Goal: Task Accomplishment & Management: Manage account settings

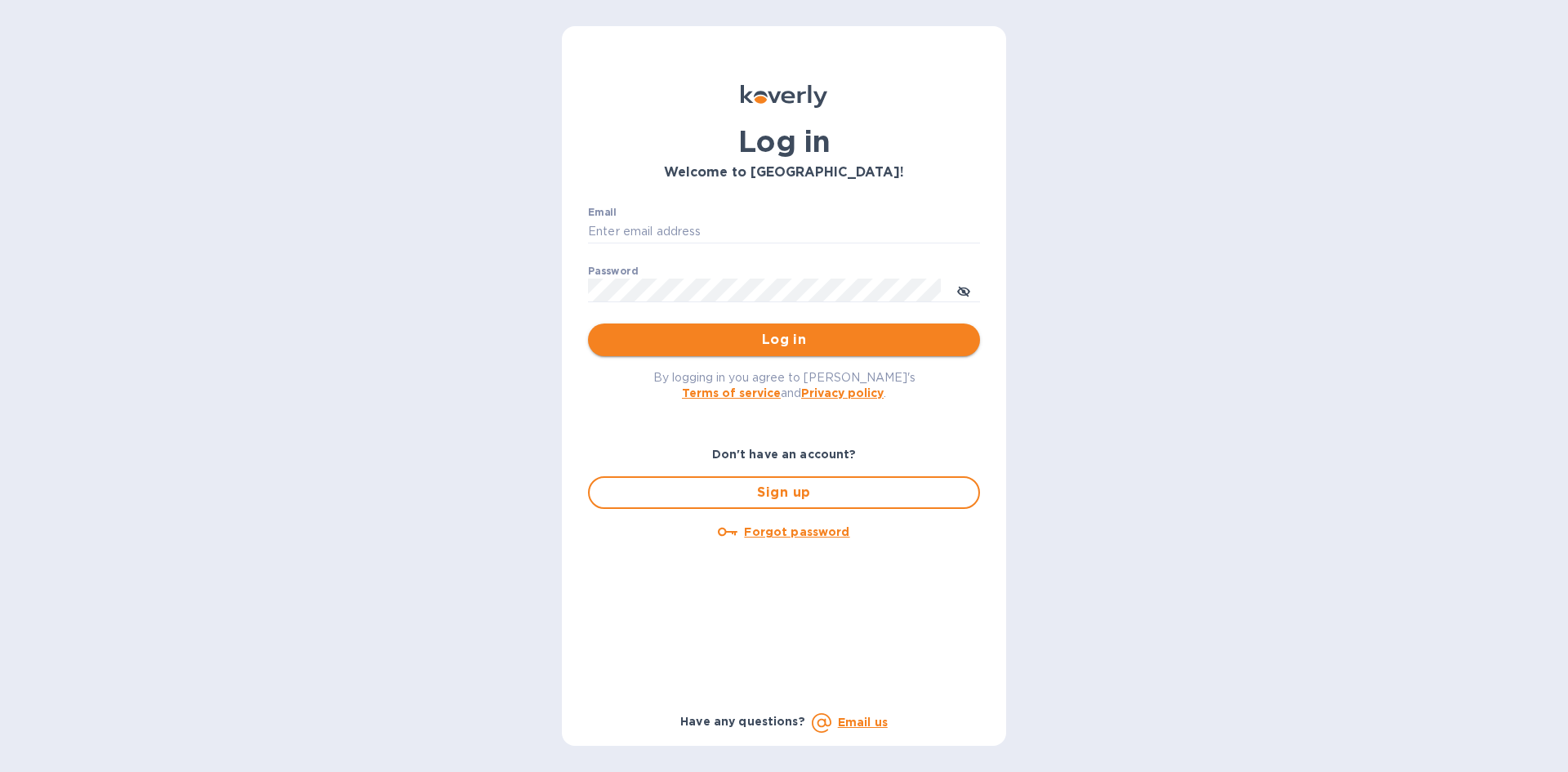
type input "[PERSON_NAME][EMAIL_ADDRESS][DOMAIN_NAME]"
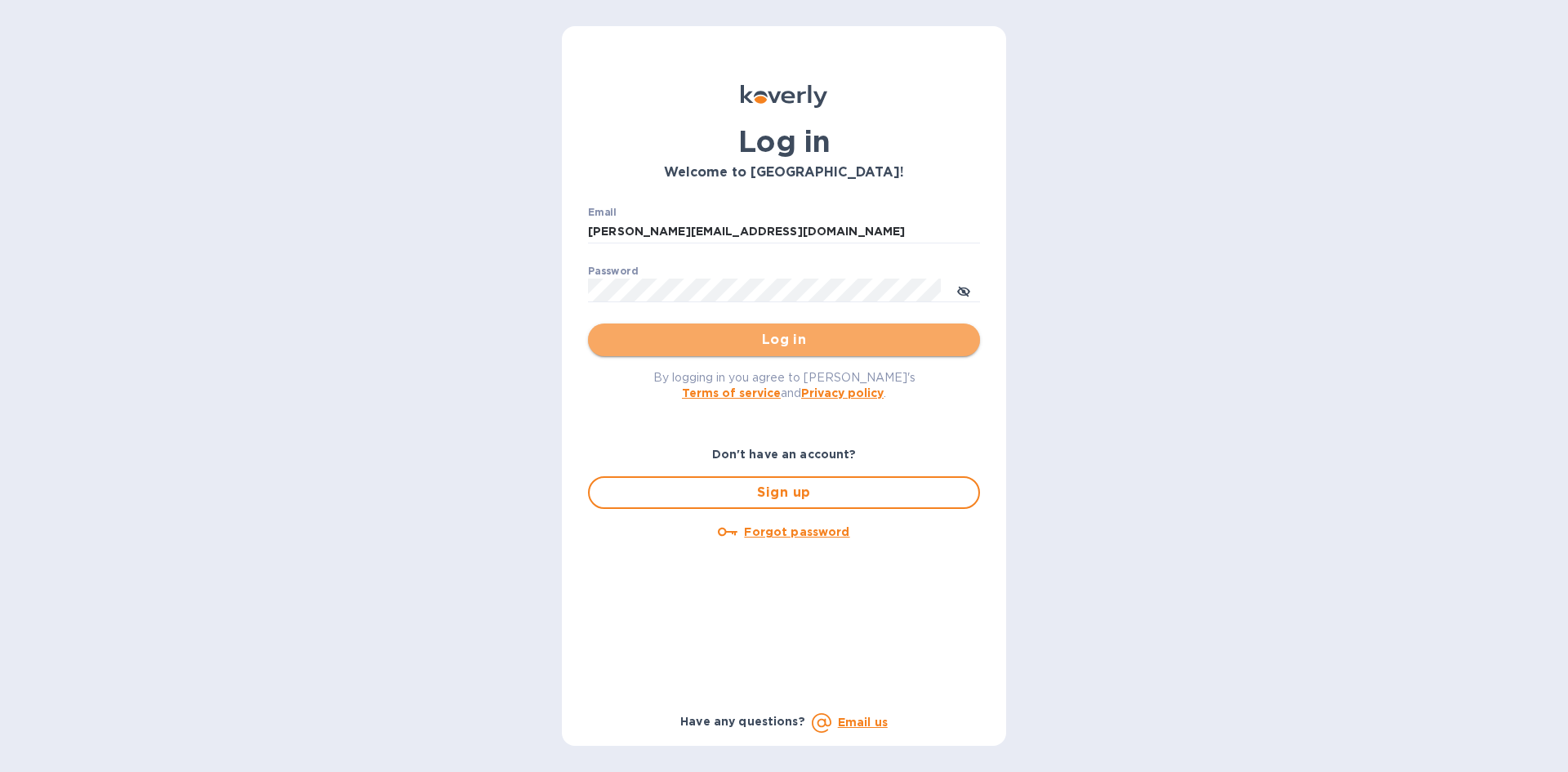
click at [729, 342] on span "Log in" at bounding box center [784, 340] width 366 height 20
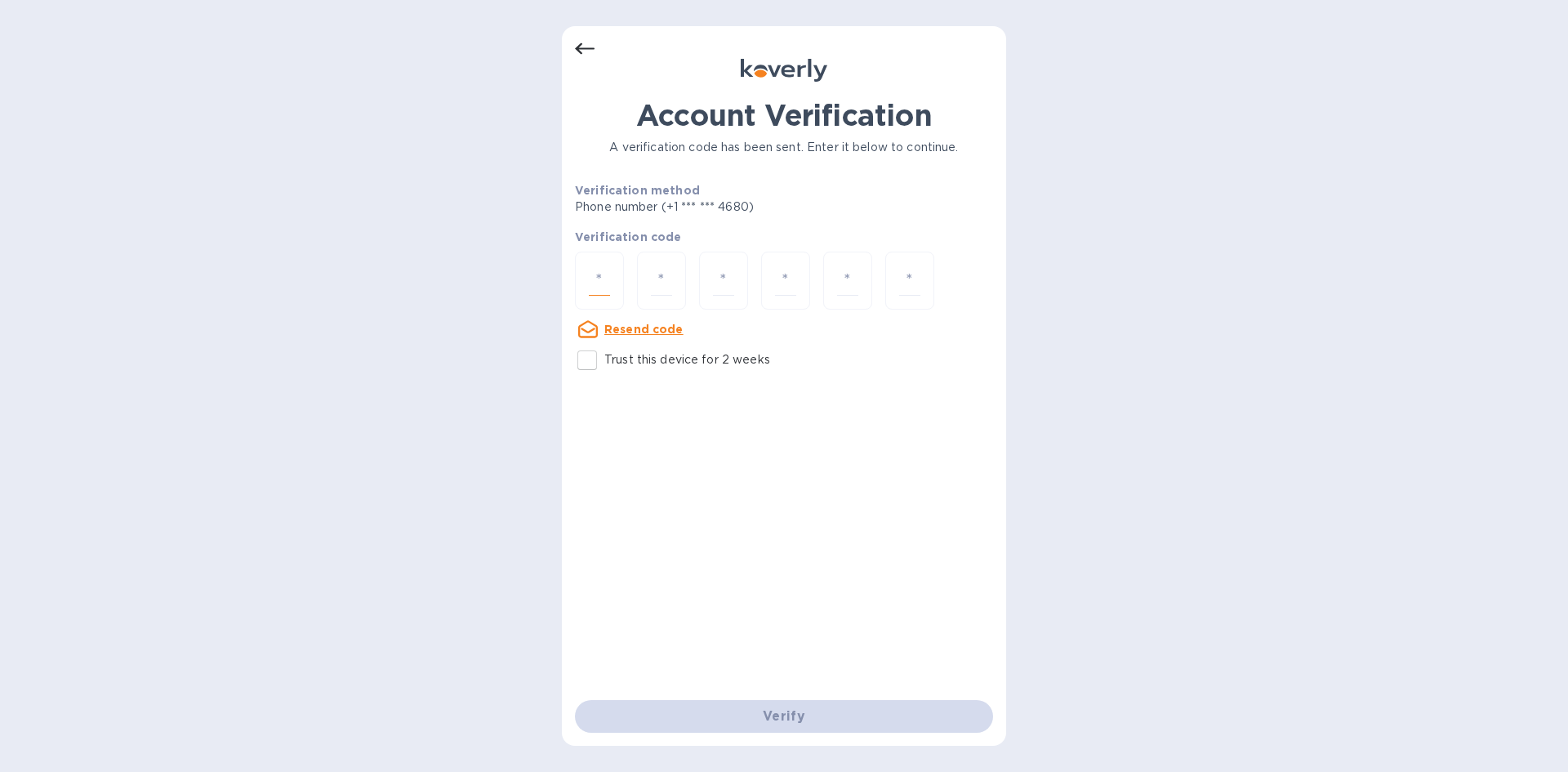
click at [594, 285] on input "number" at bounding box center [600, 280] width 21 height 31
click at [640, 330] on u "Resend code" at bounding box center [644, 329] width 79 height 13
click at [610, 297] on div at bounding box center [599, 280] width 49 height 58
type input "5"
type input "2"
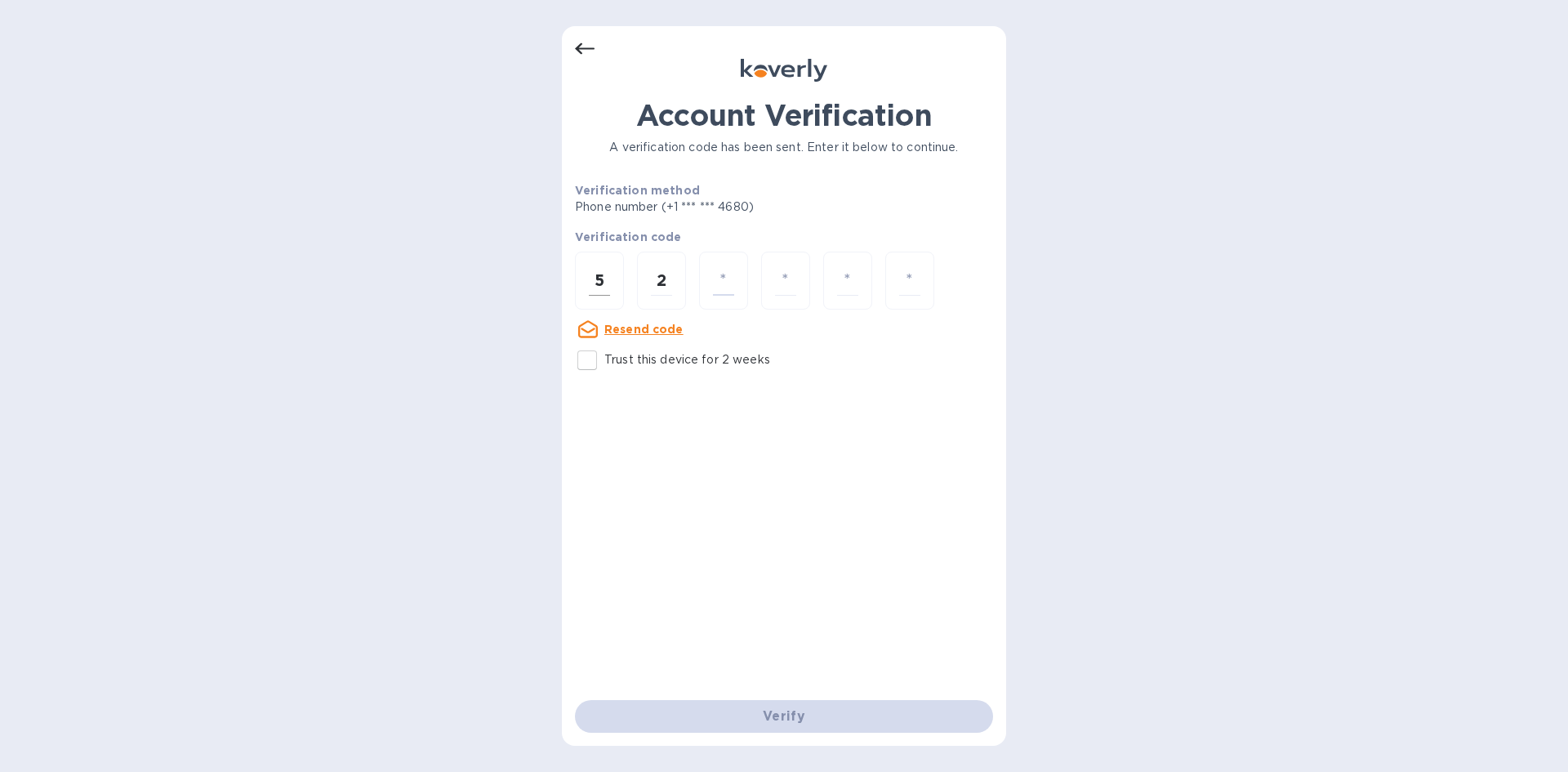
type input "5"
type input "9"
type input "8"
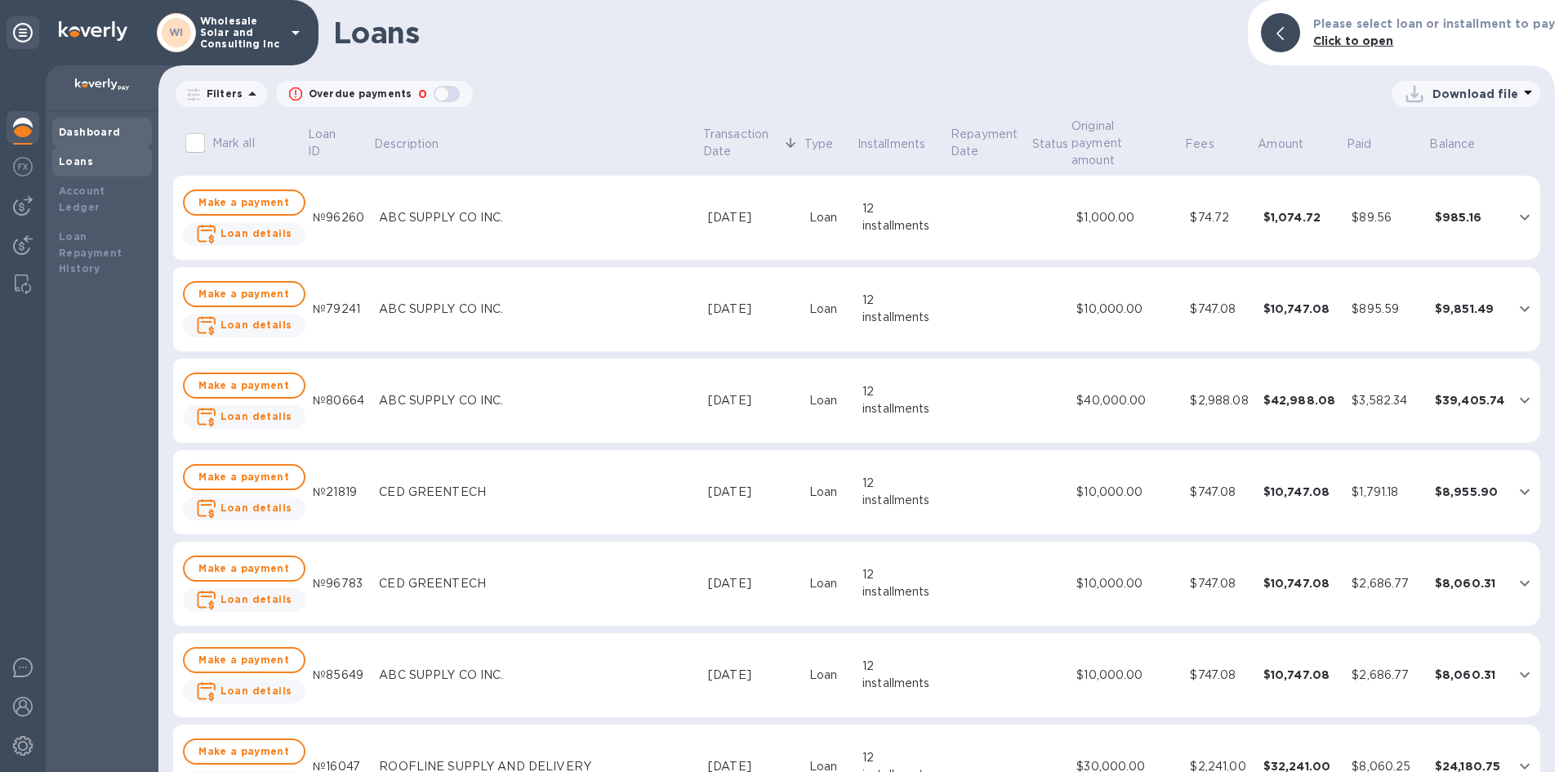
click at [82, 128] on b "Dashboard" at bounding box center [89, 131] width 62 height 12
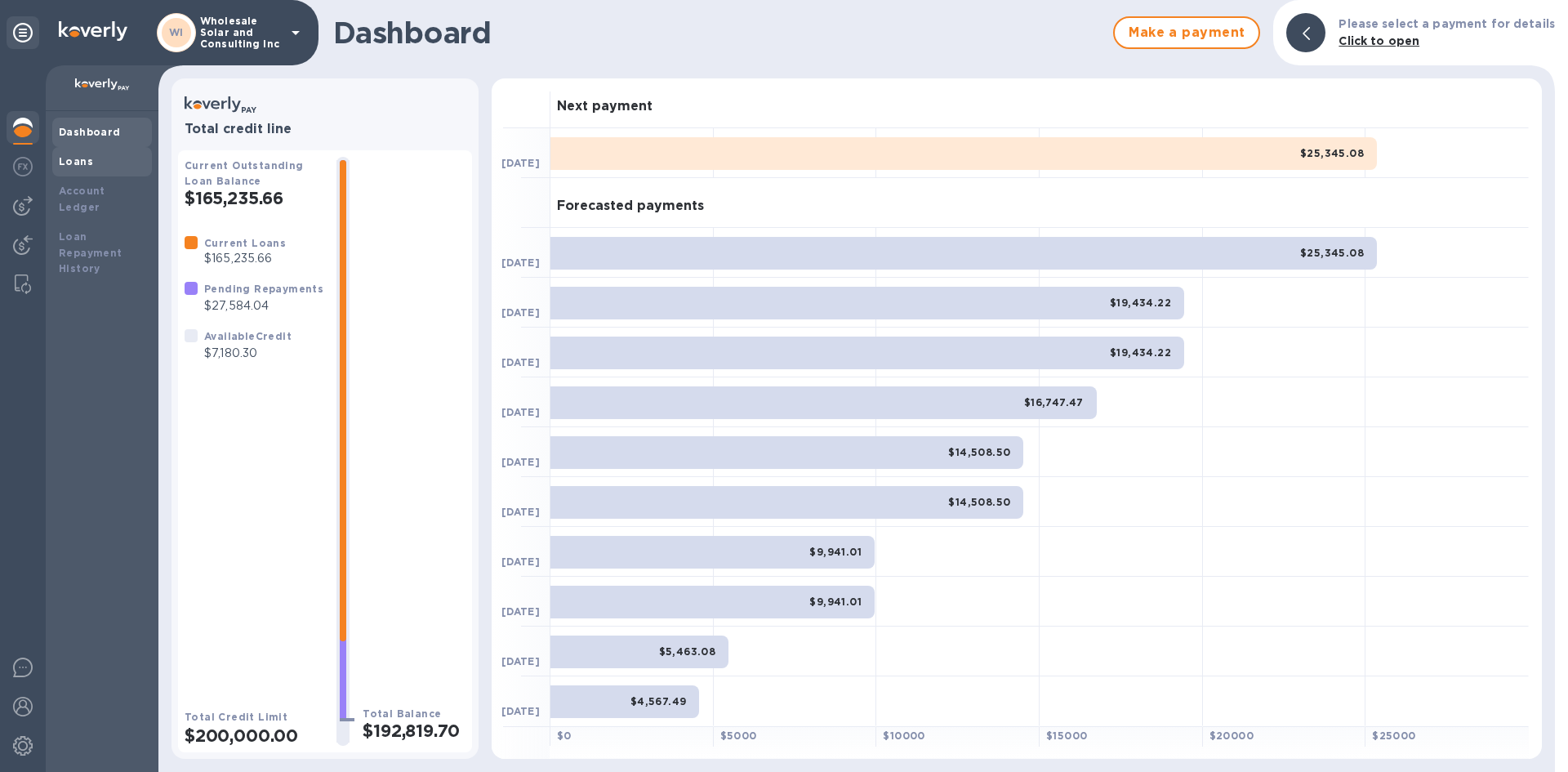
click at [97, 167] on div "Loans" at bounding box center [101, 162] width 87 height 16
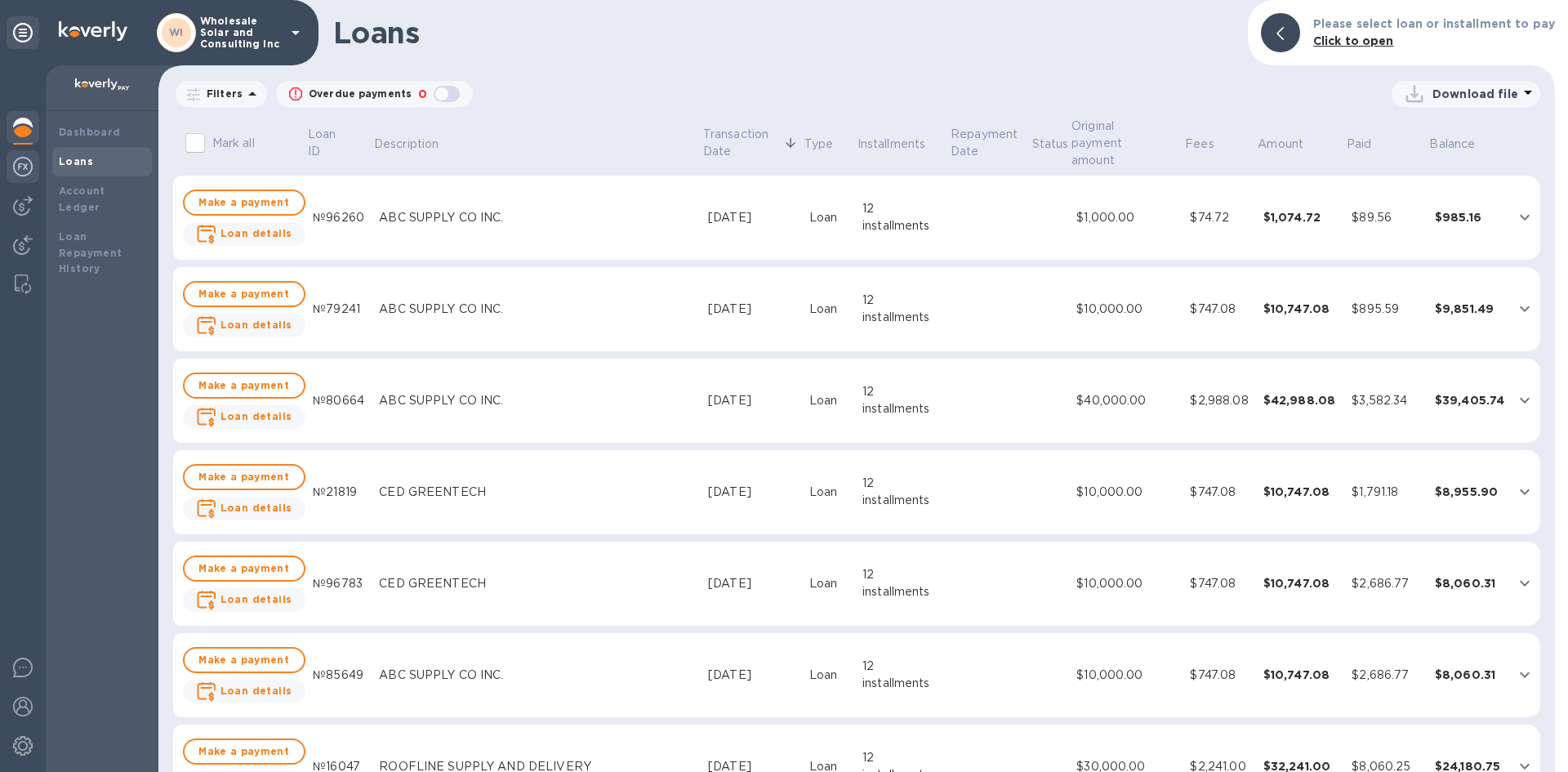
click at [20, 158] on img at bounding box center [23, 167] width 20 height 20
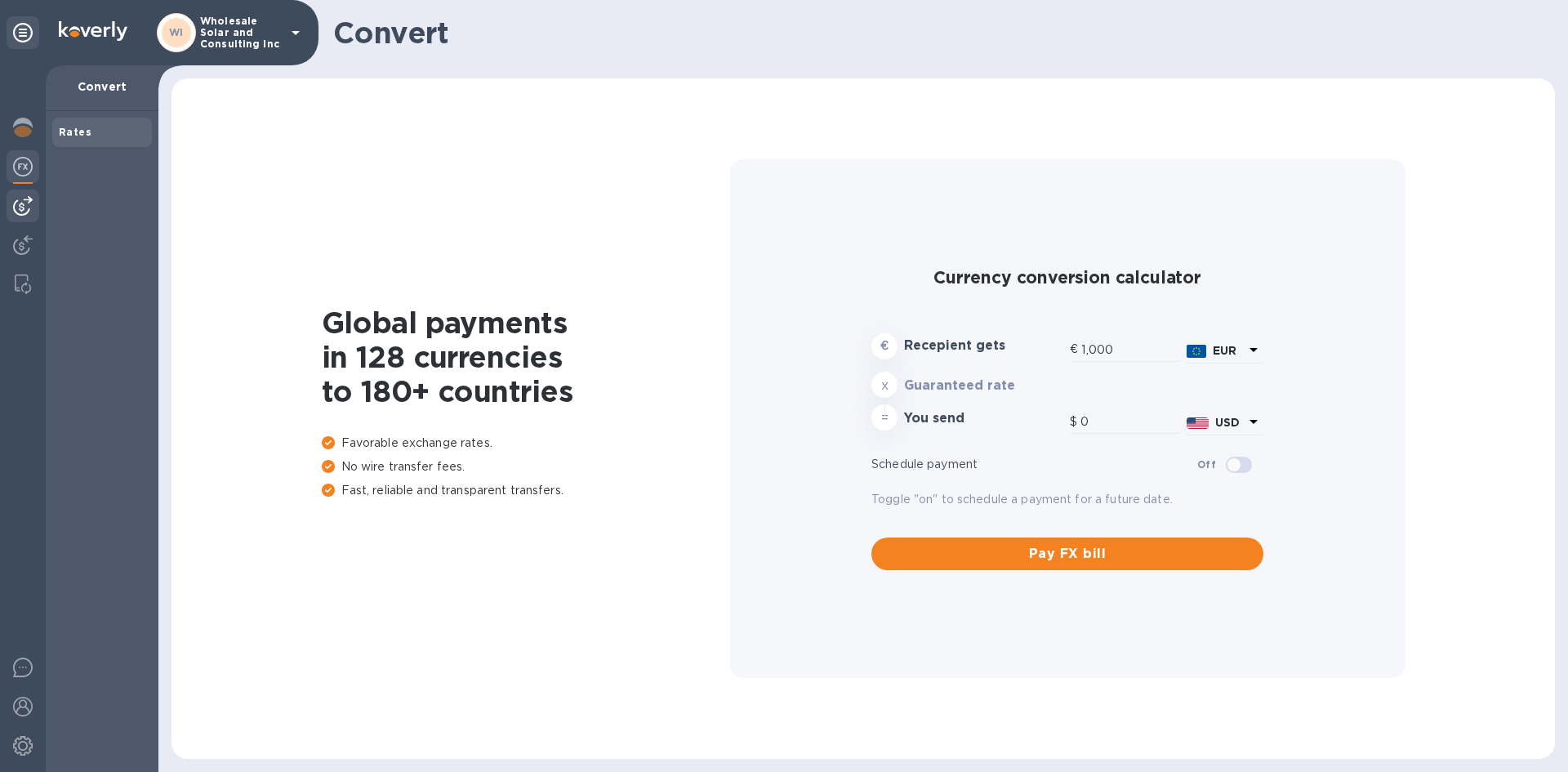
click at [34, 203] on div at bounding box center [23, 206] width 33 height 33
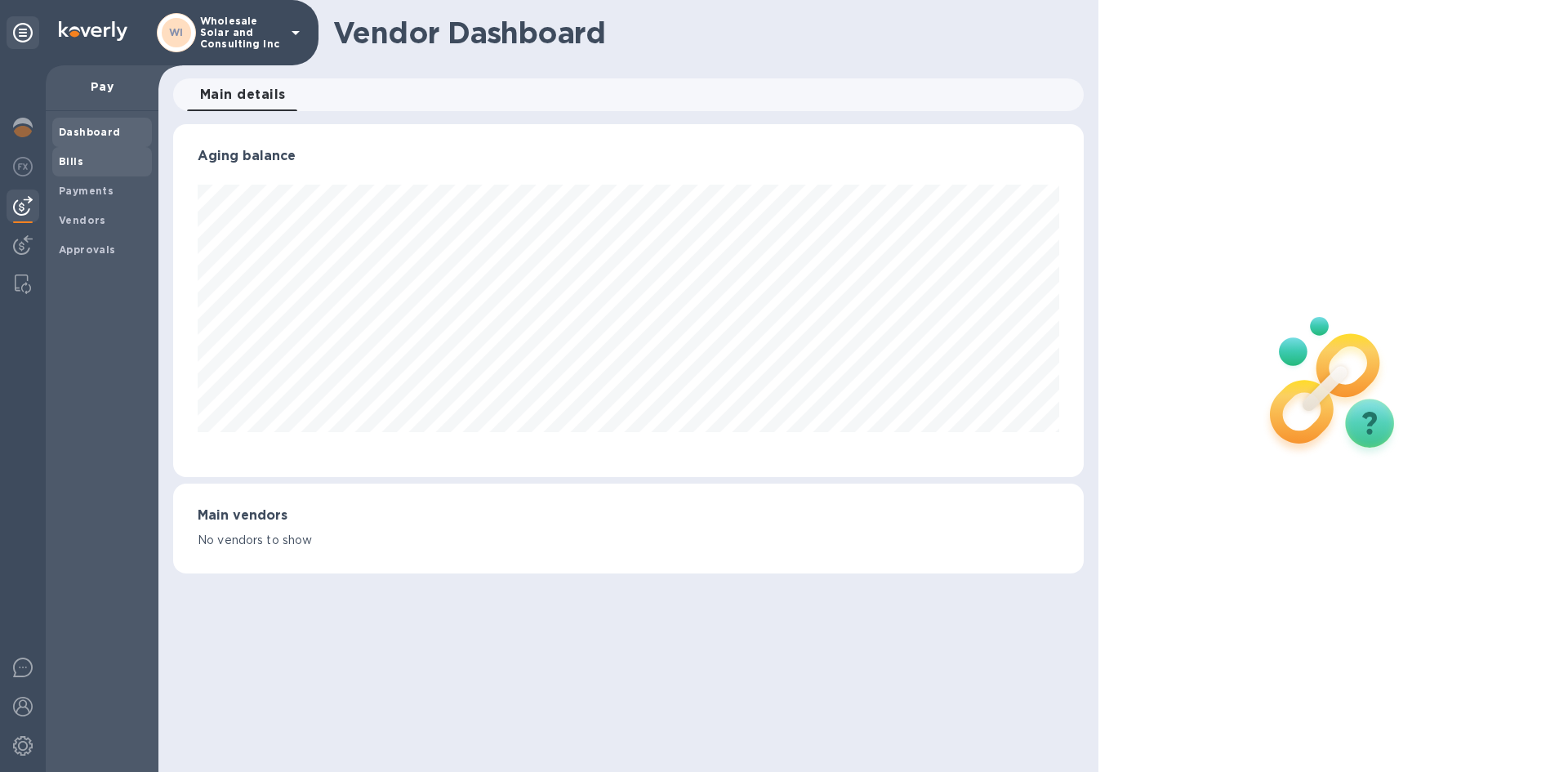
scroll to position [353, 910]
click at [96, 155] on span "Bills" at bounding box center [101, 162] width 87 height 16
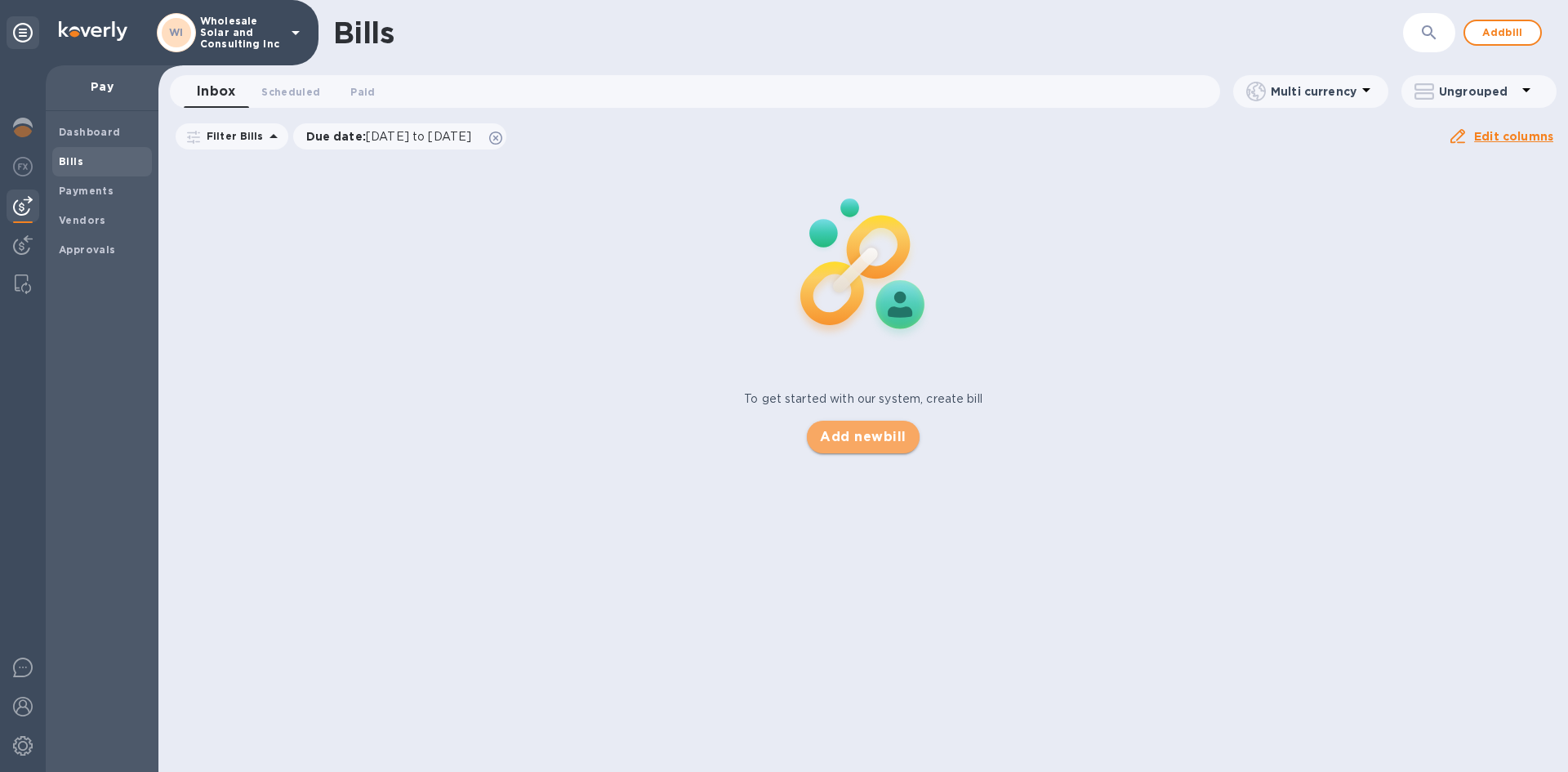
click at [863, 445] on span "Add new bill" at bounding box center [863, 437] width 86 height 20
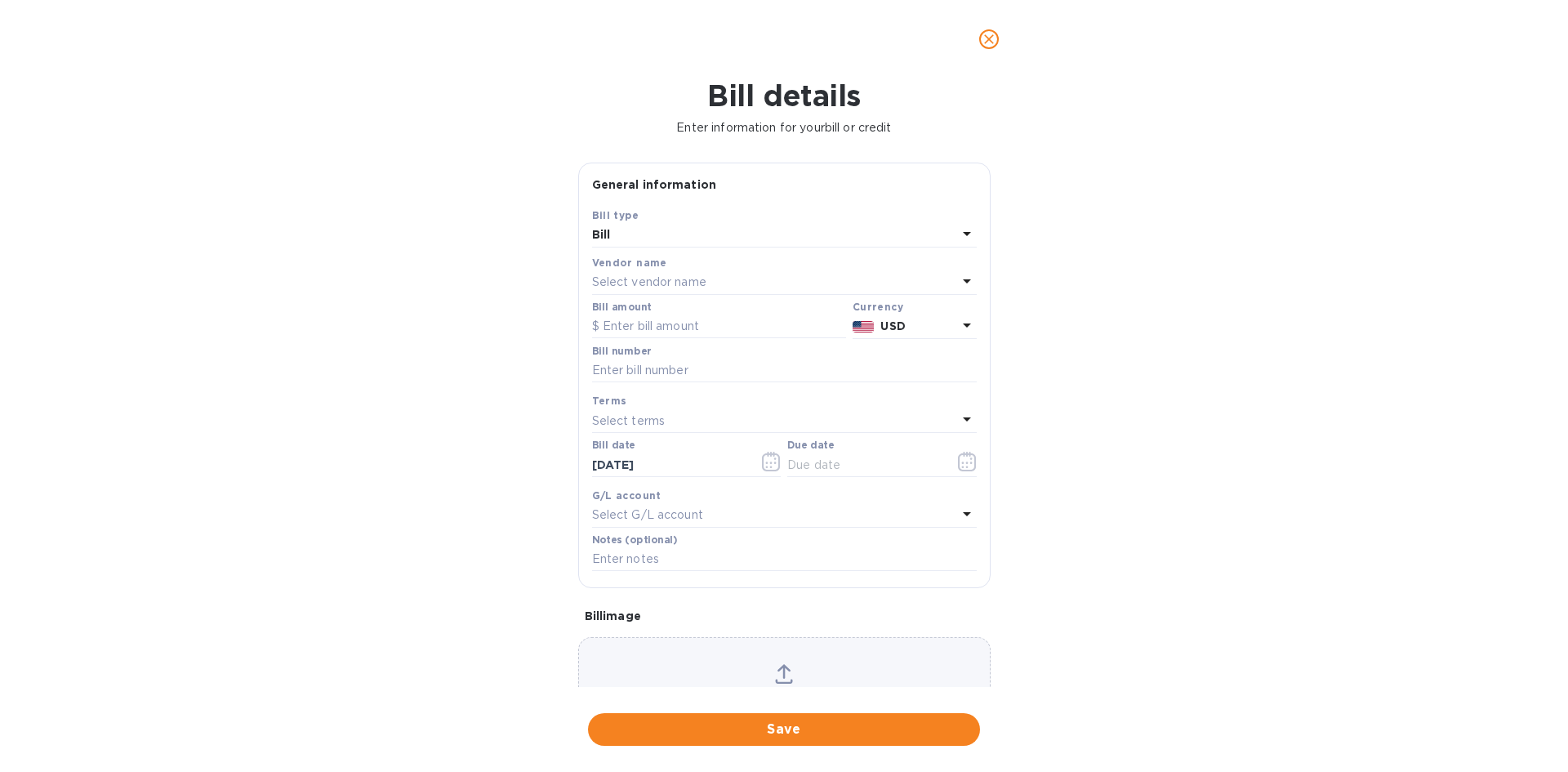
click at [720, 274] on div "Select vendor name" at bounding box center [775, 283] width 365 height 23
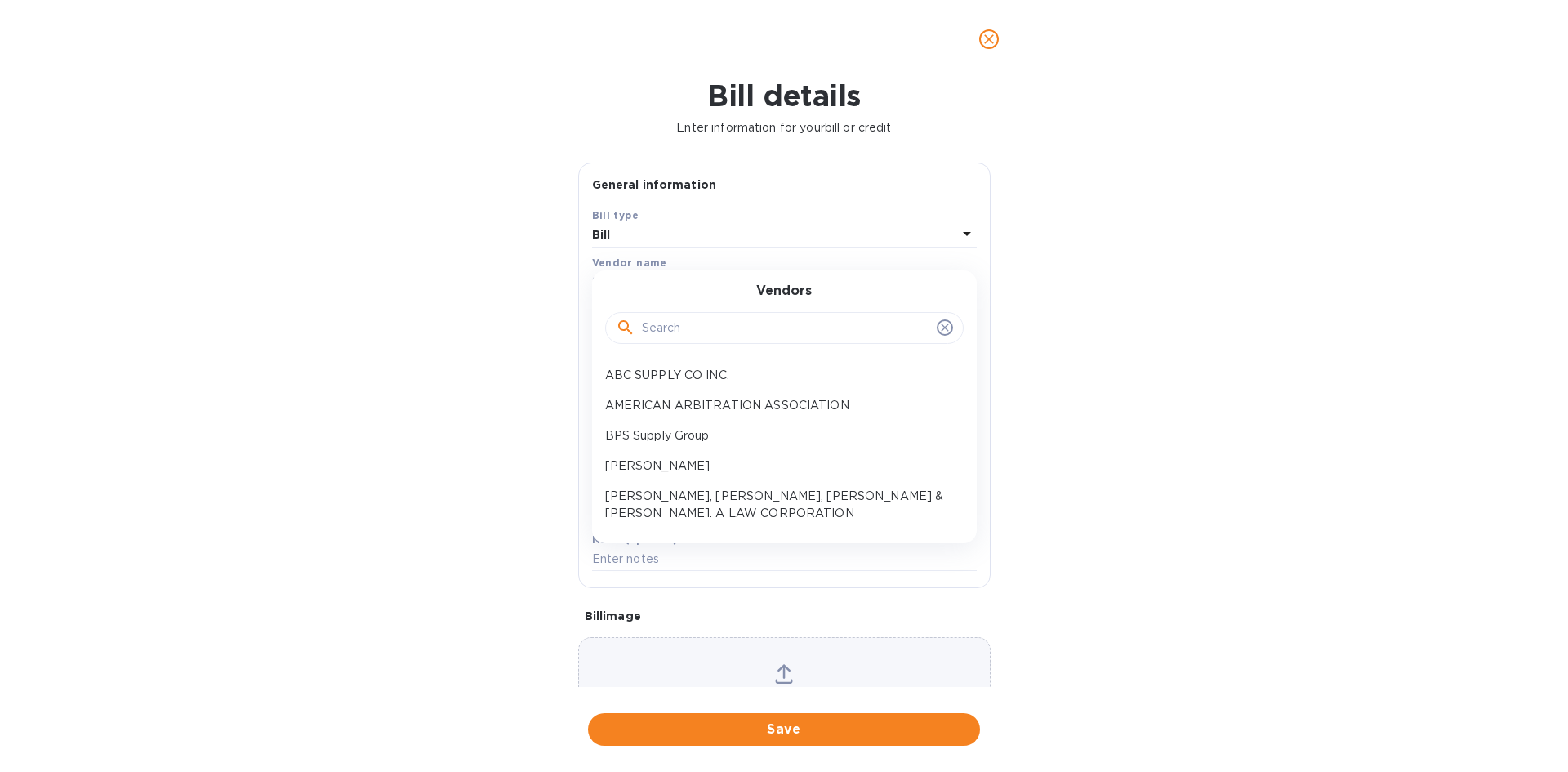
click at [669, 328] on input "text" at bounding box center [785, 328] width 288 height 25
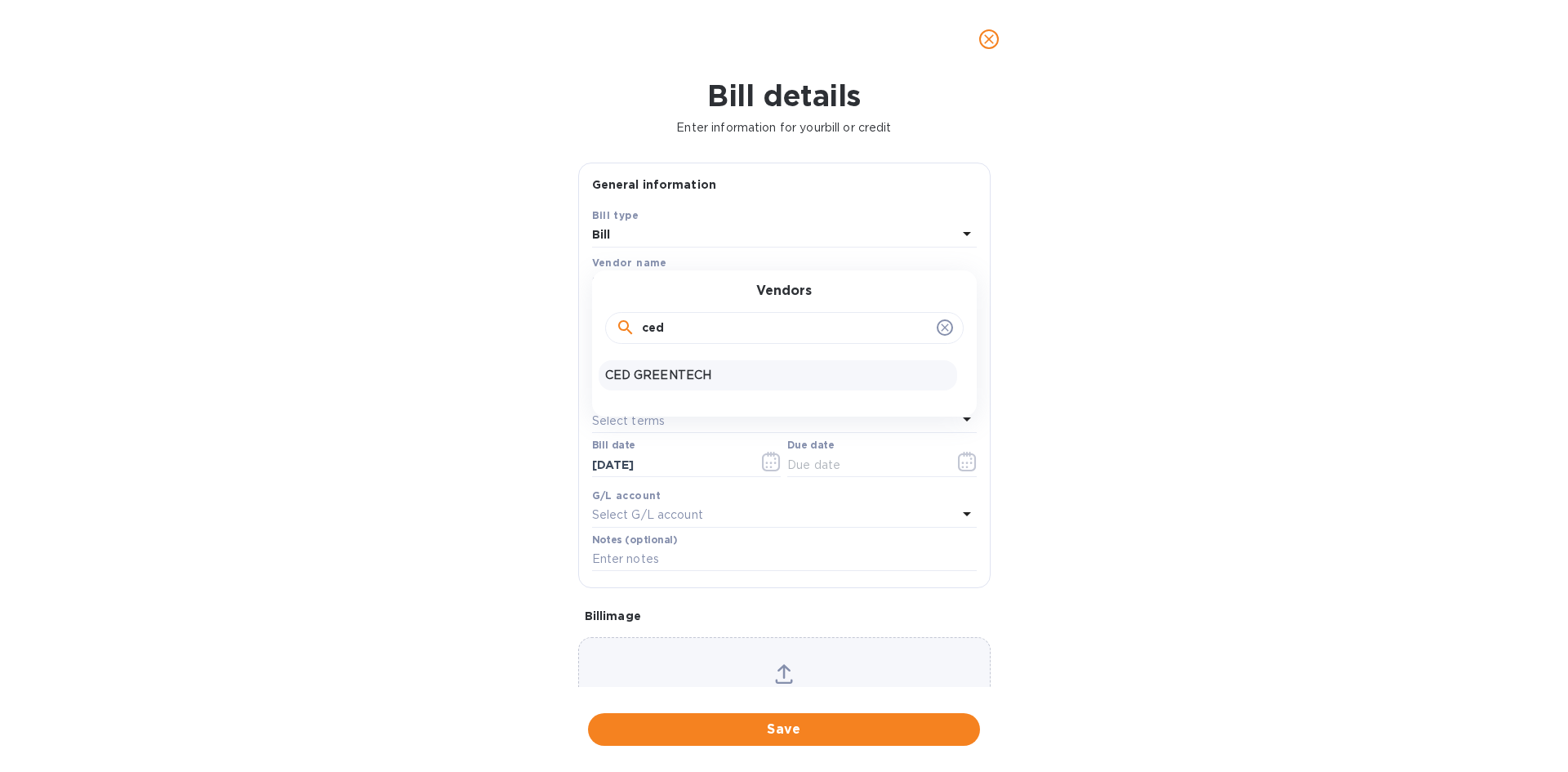
type input "ced"
click at [645, 384] on p "CED GREENTECH" at bounding box center [778, 375] width 346 height 17
click at [657, 322] on input "text" at bounding box center [719, 327] width 254 height 25
type input "10,000"
click at [652, 373] on input "text" at bounding box center [784, 371] width 384 height 25
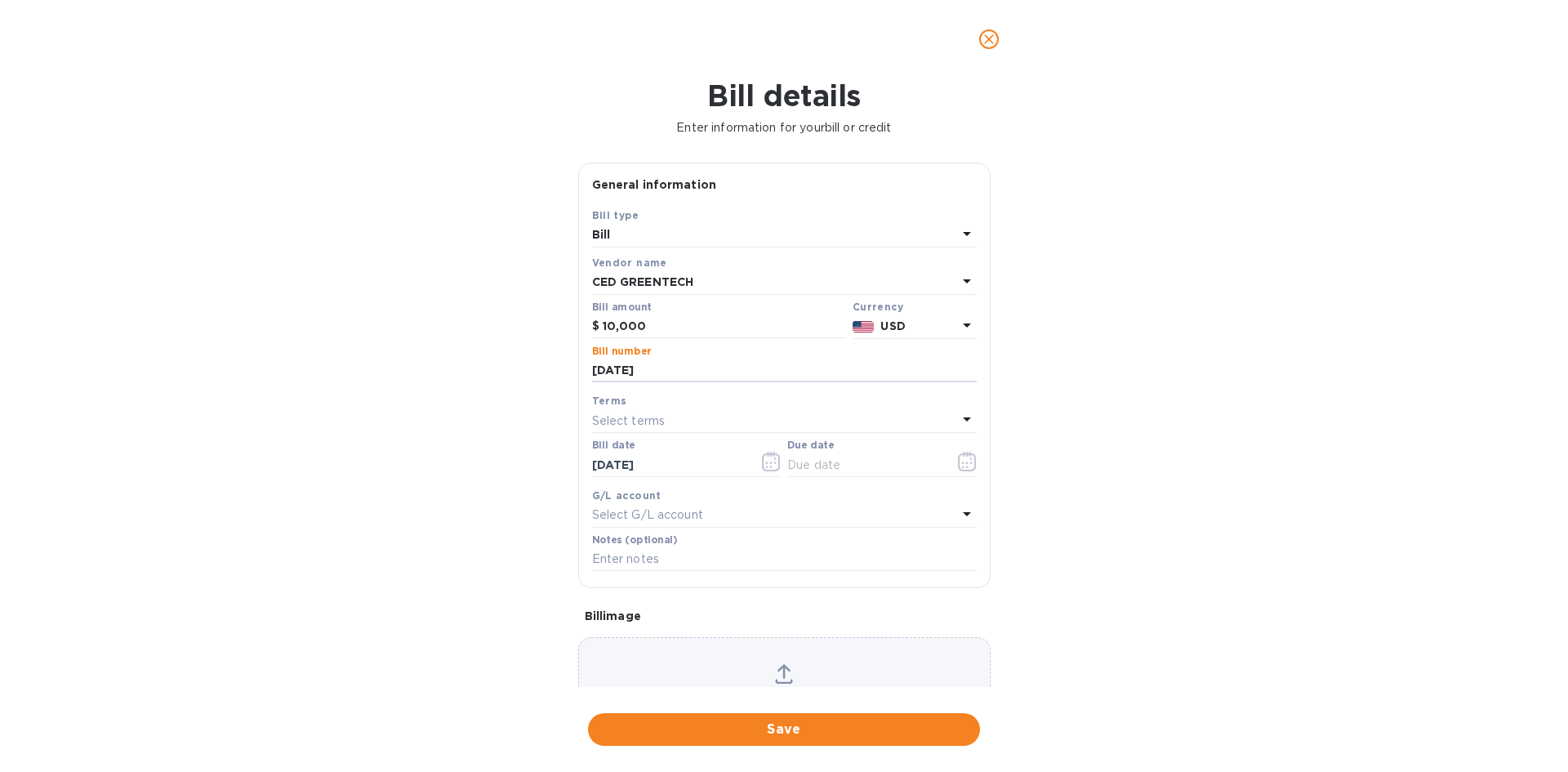
type input "9-24-25"
click at [614, 421] on p "Select terms" at bounding box center [629, 421] width 73 height 17
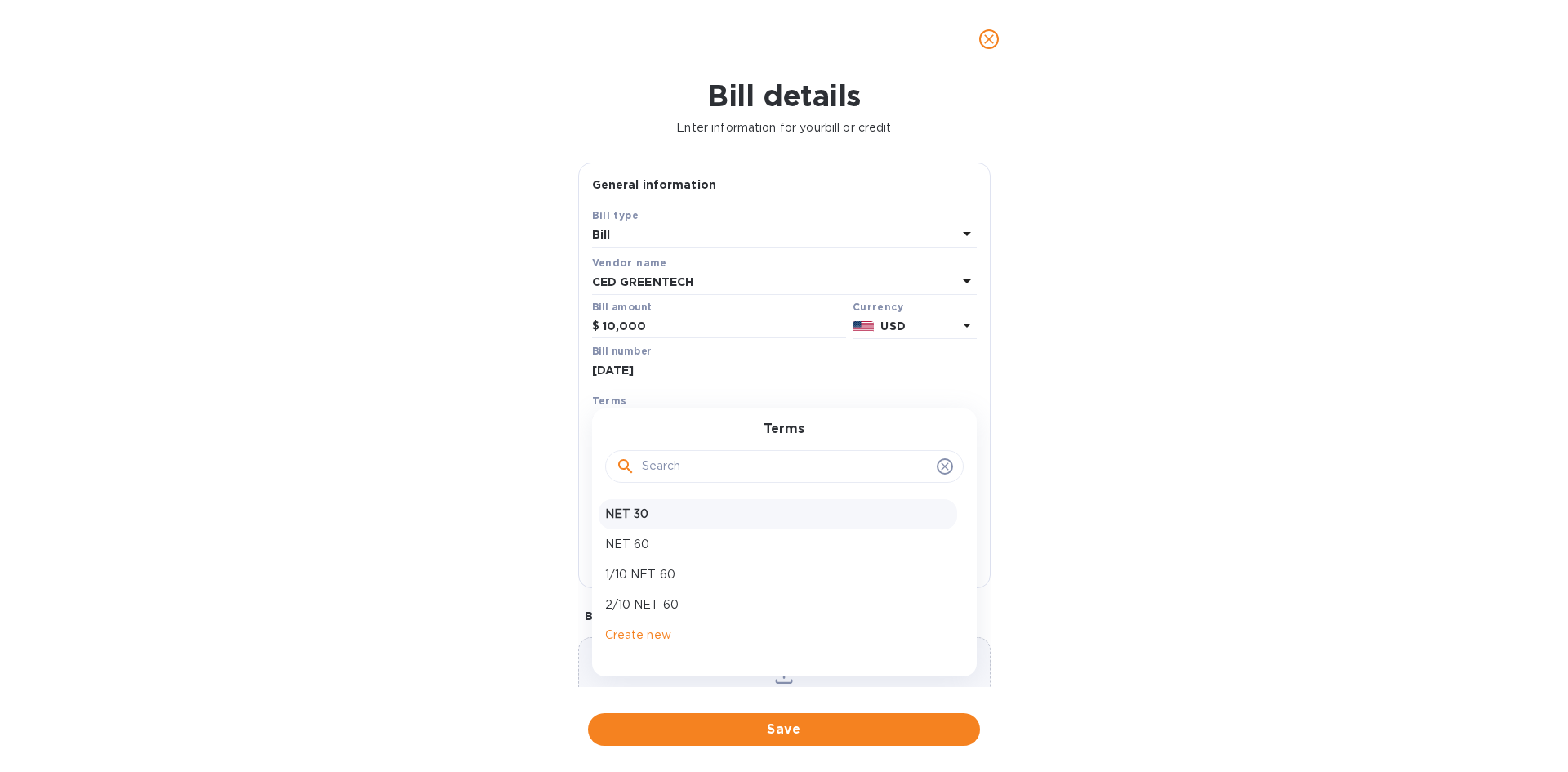
click at [652, 512] on p "NET 30" at bounding box center [778, 514] width 346 height 17
type input "10/24/2025"
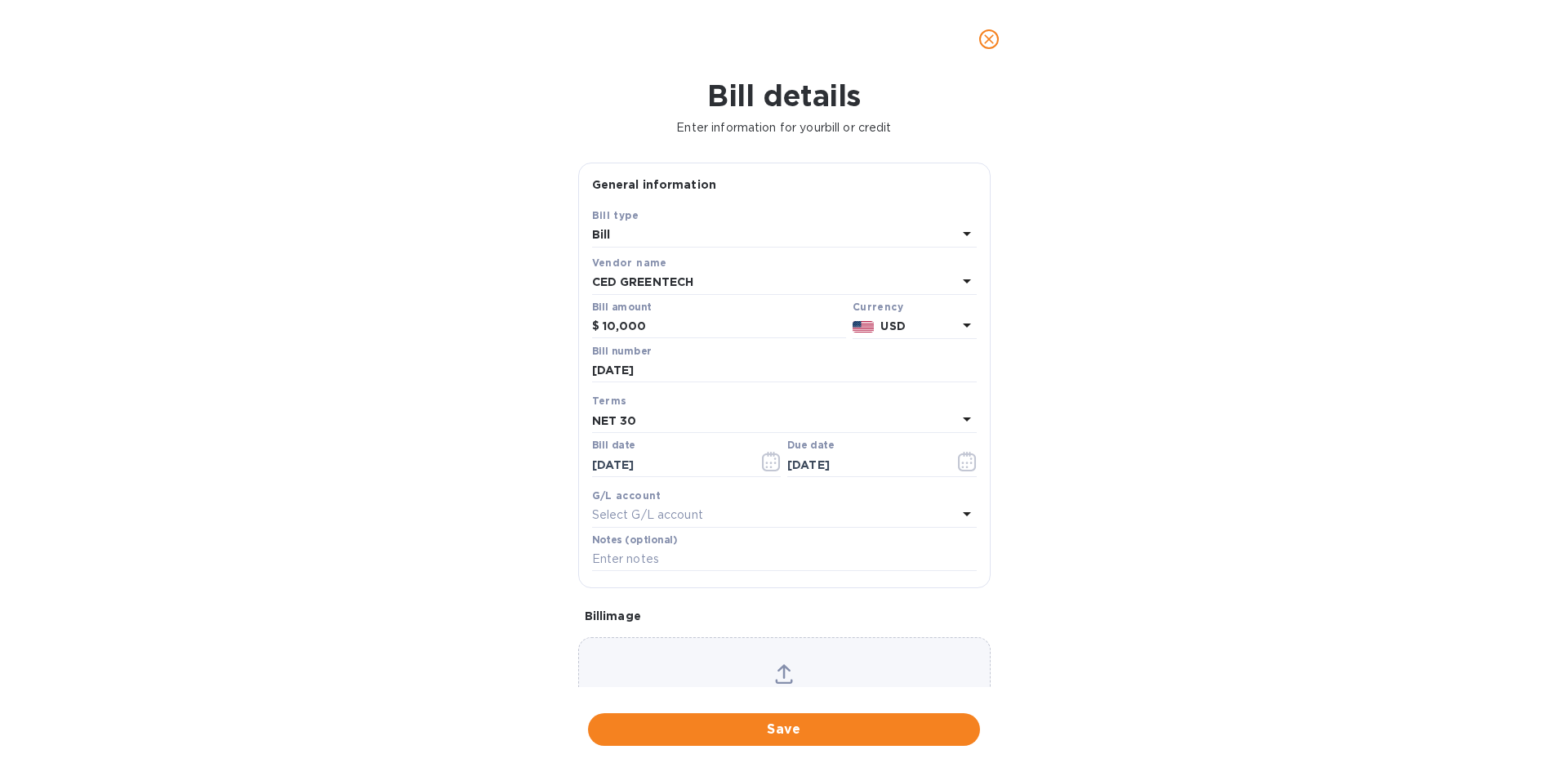
click at [652, 413] on div "NET 30" at bounding box center [775, 421] width 365 height 23
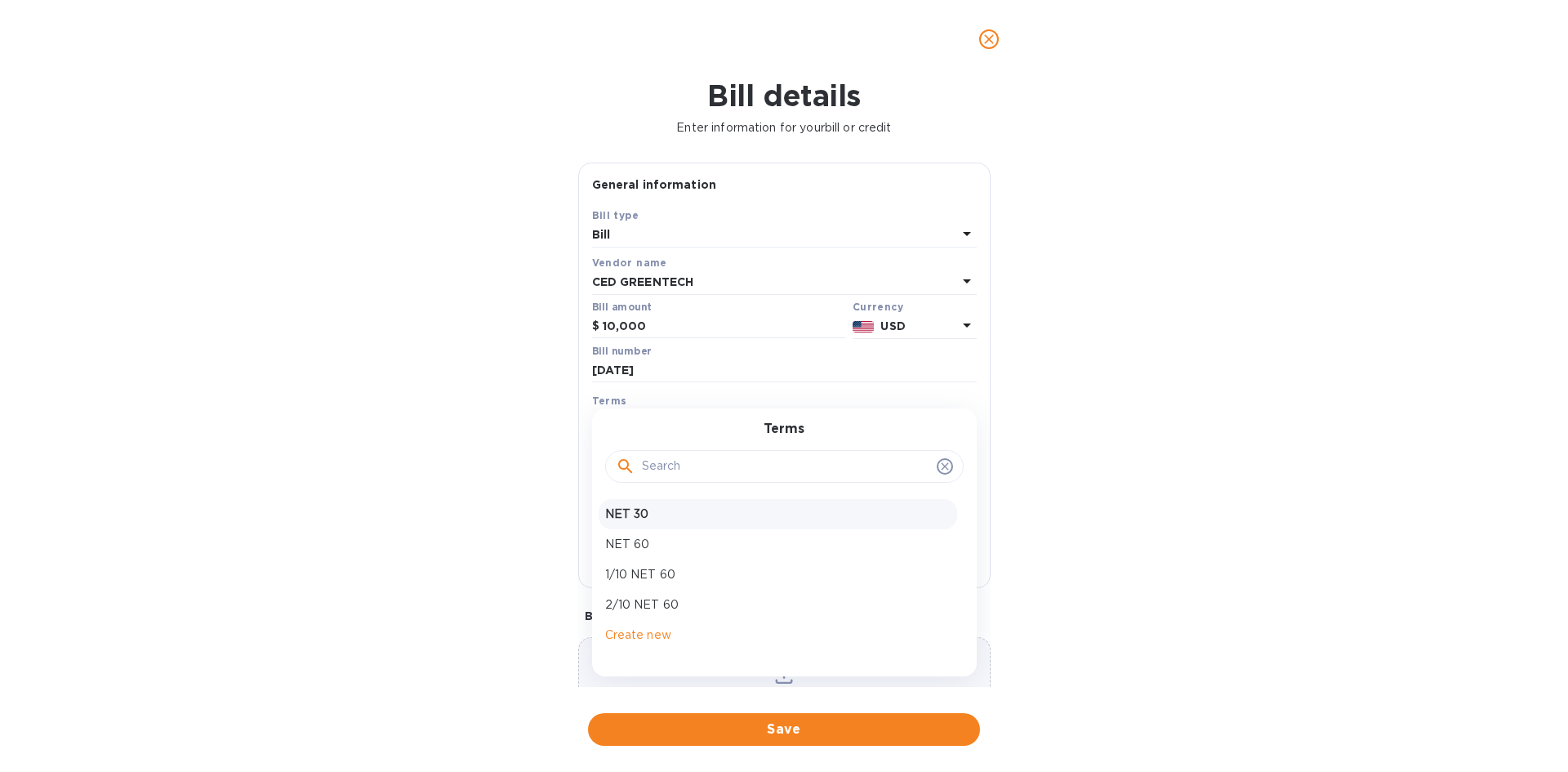
click at [944, 463] on icon at bounding box center [945, 466] width 13 height 13
click at [930, 465] on div at bounding box center [784, 466] width 337 height 25
click at [940, 470] on icon at bounding box center [945, 466] width 13 height 13
click at [920, 427] on div "Terms" at bounding box center [784, 456] width 346 height 70
click at [846, 362] on input "9-24-25" at bounding box center [784, 371] width 384 height 25
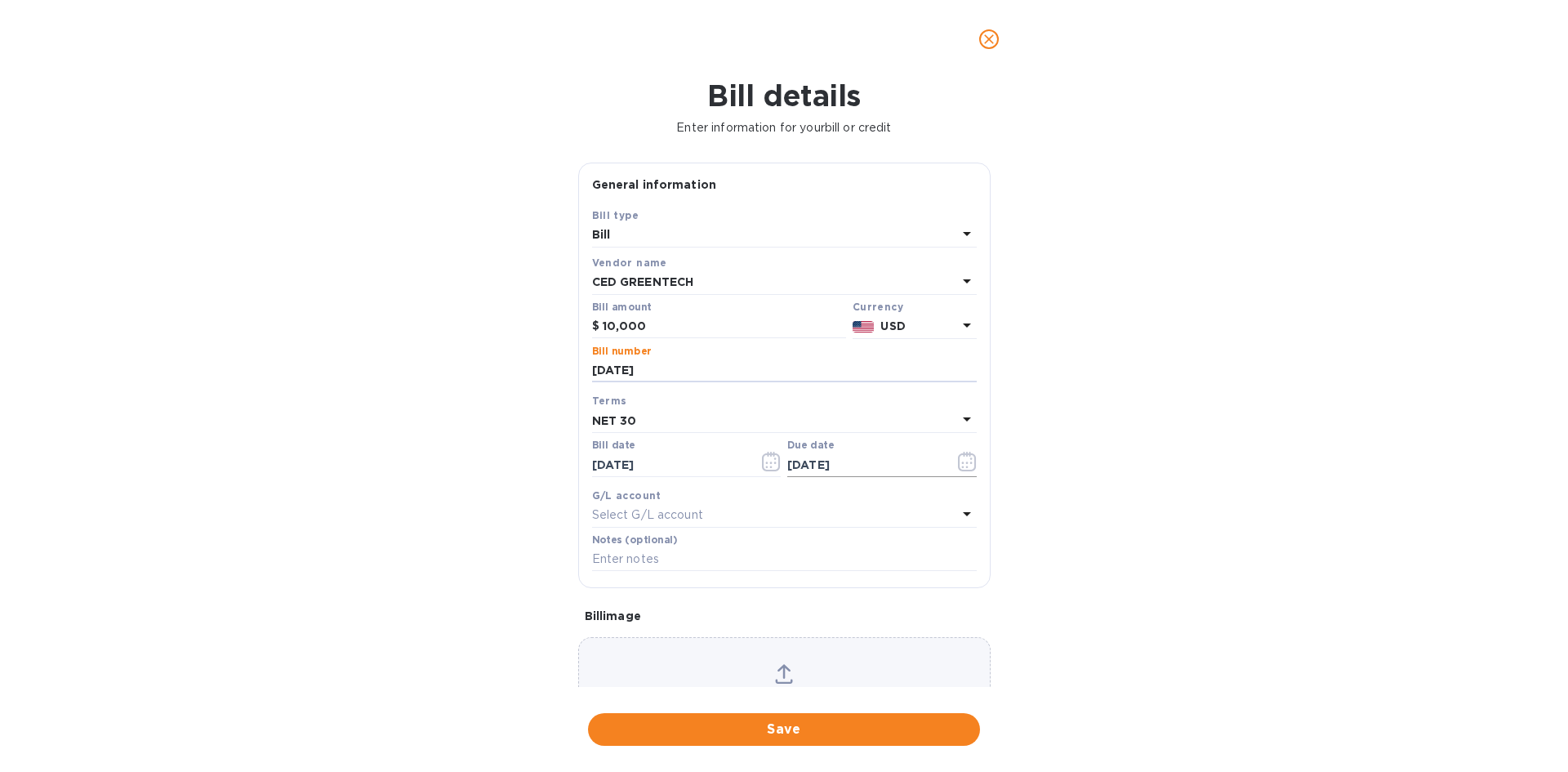
click at [965, 466] on icon "button" at bounding box center [966, 466] width 2 height 2
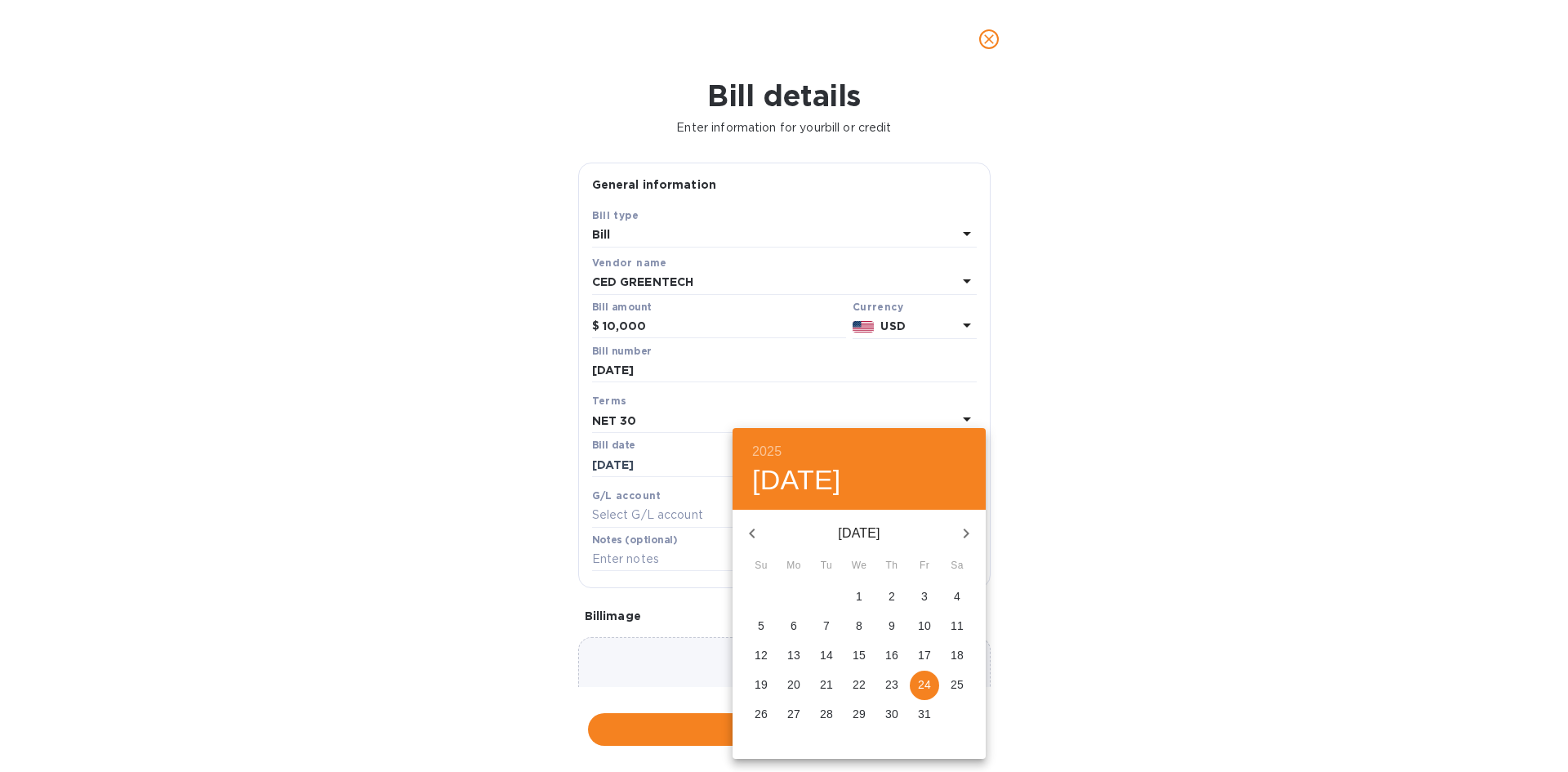
click at [918, 690] on p "24" at bounding box center [925, 685] width 13 height 16
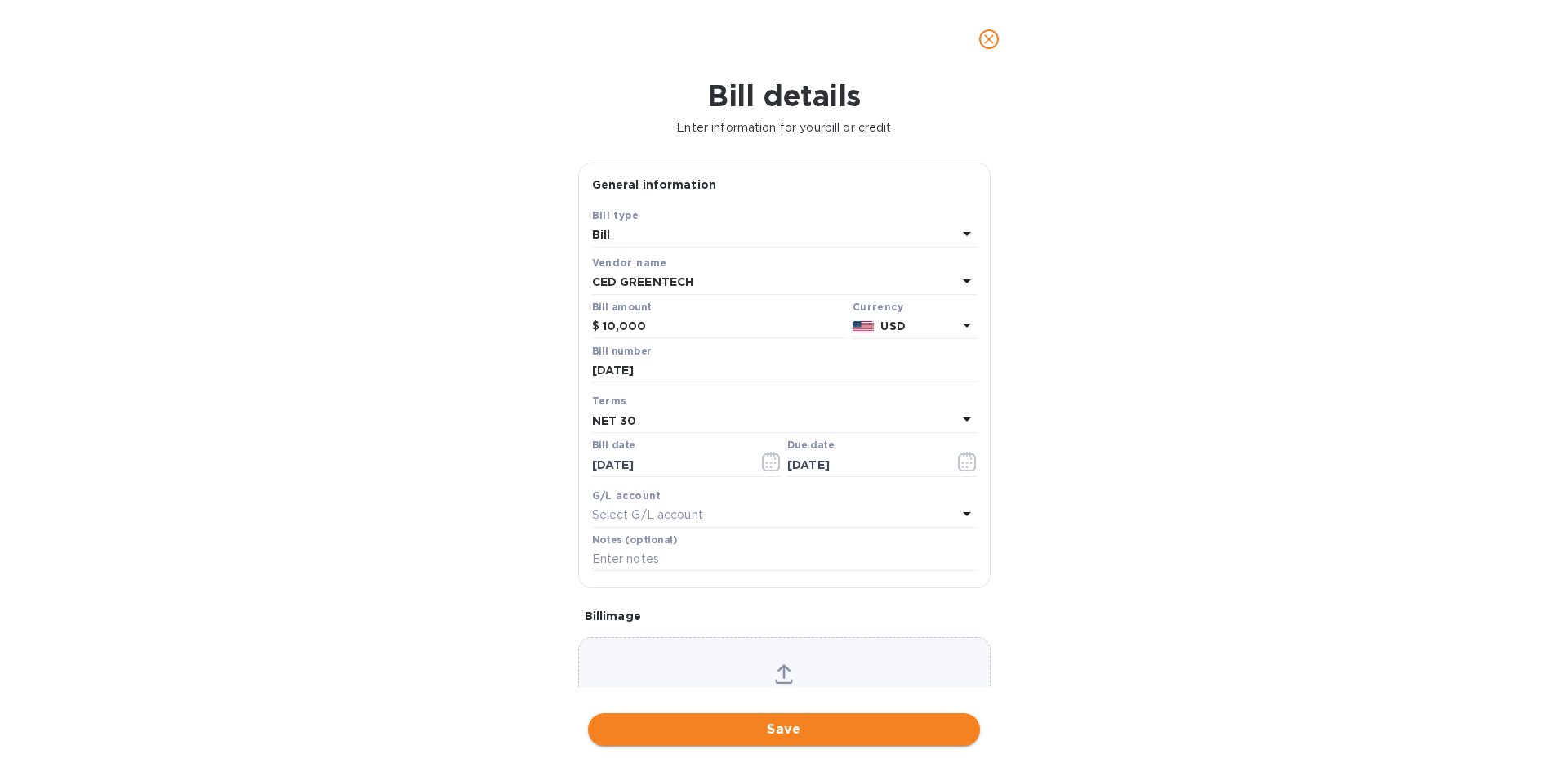
click at [778, 737] on span "Save" at bounding box center [784, 729] width 366 height 20
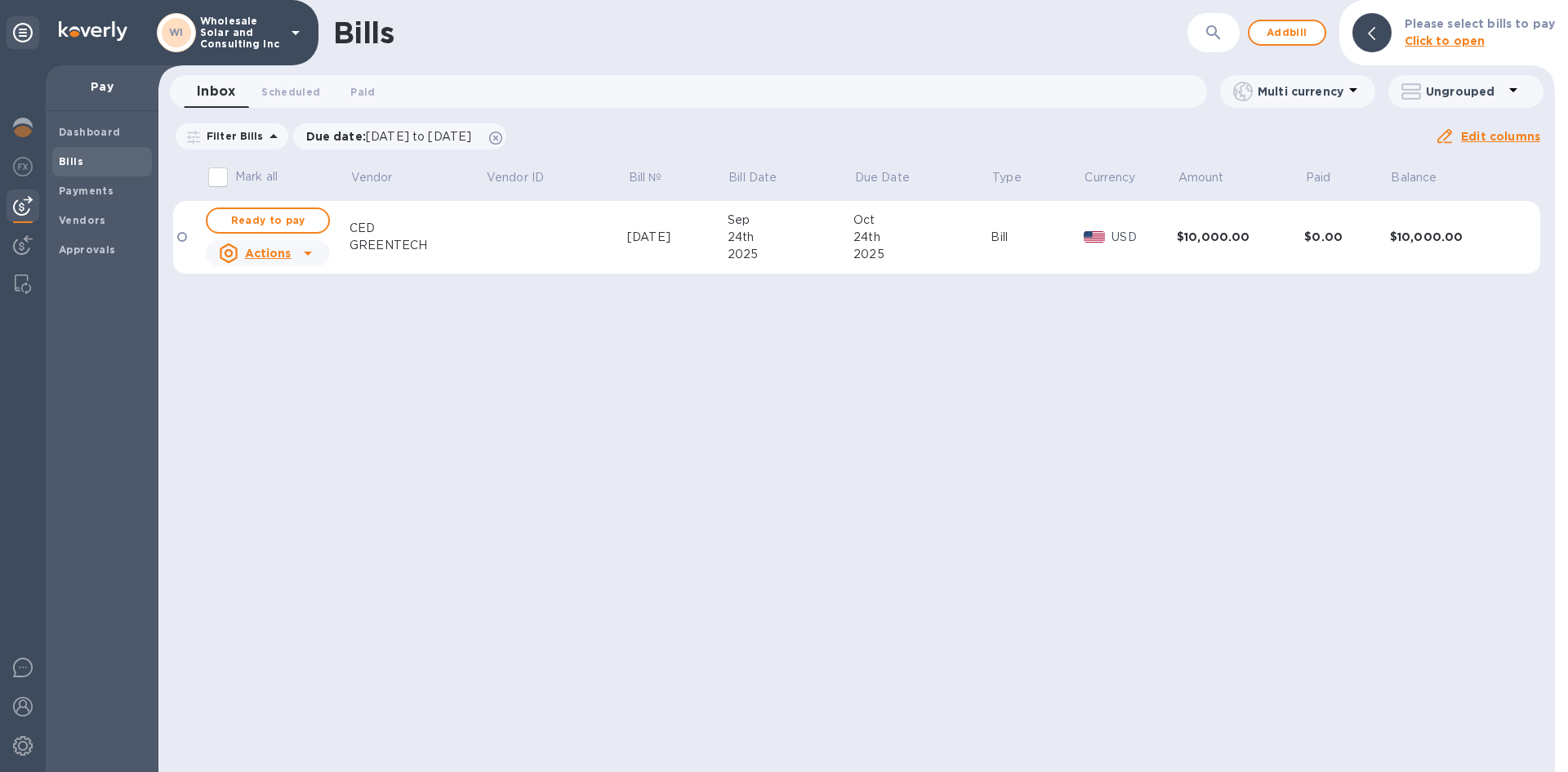
click at [604, 221] on td at bounding box center [556, 238] width 142 height 73
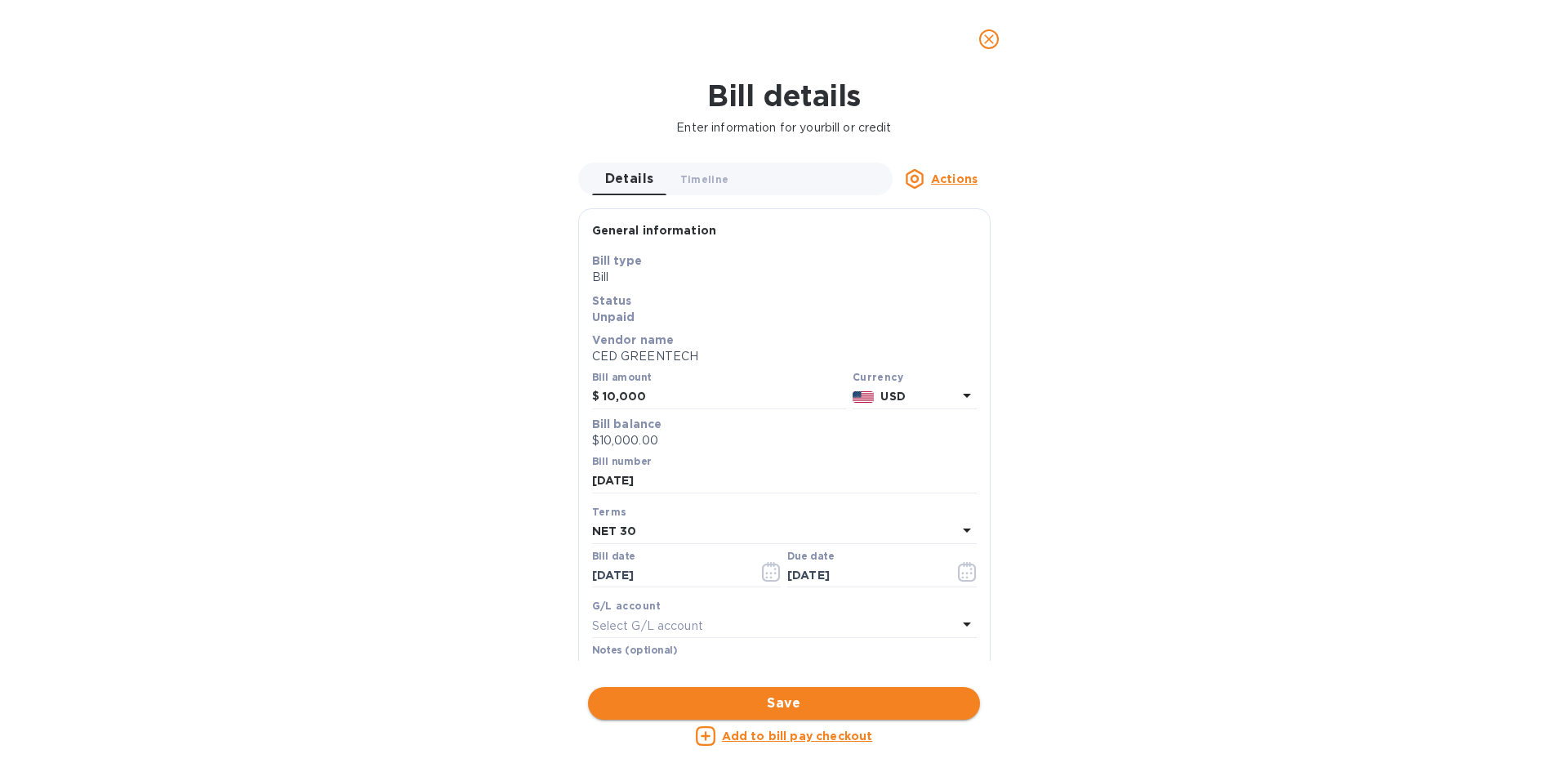
click at [781, 707] on span "Save" at bounding box center [784, 704] width 366 height 20
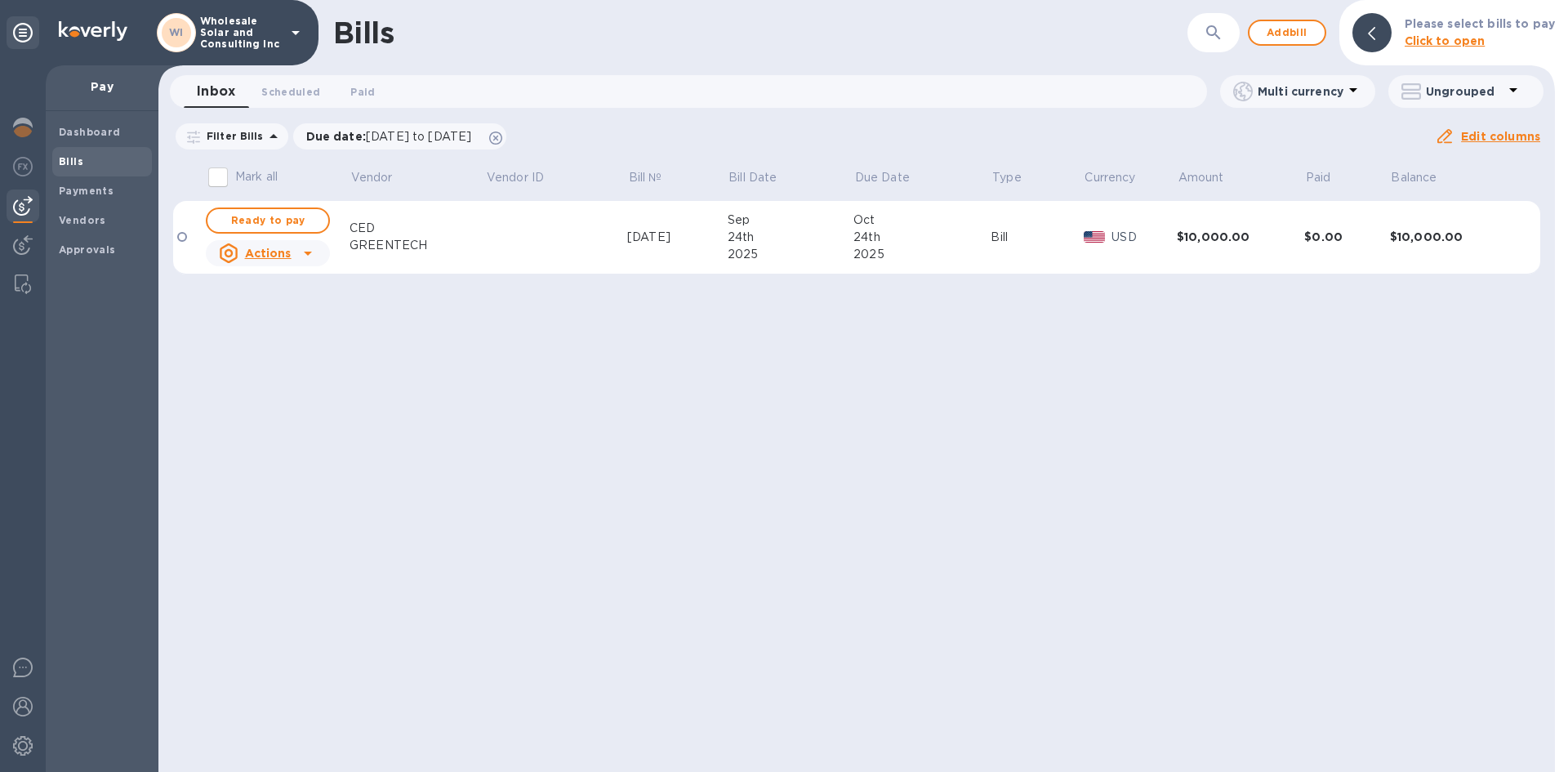
click at [308, 260] on icon at bounding box center [308, 253] width 20 height 20
click at [308, 257] on div at bounding box center [784, 386] width 1568 height 772
click at [290, 219] on span "Ready to pay" at bounding box center [267, 220] width 95 height 20
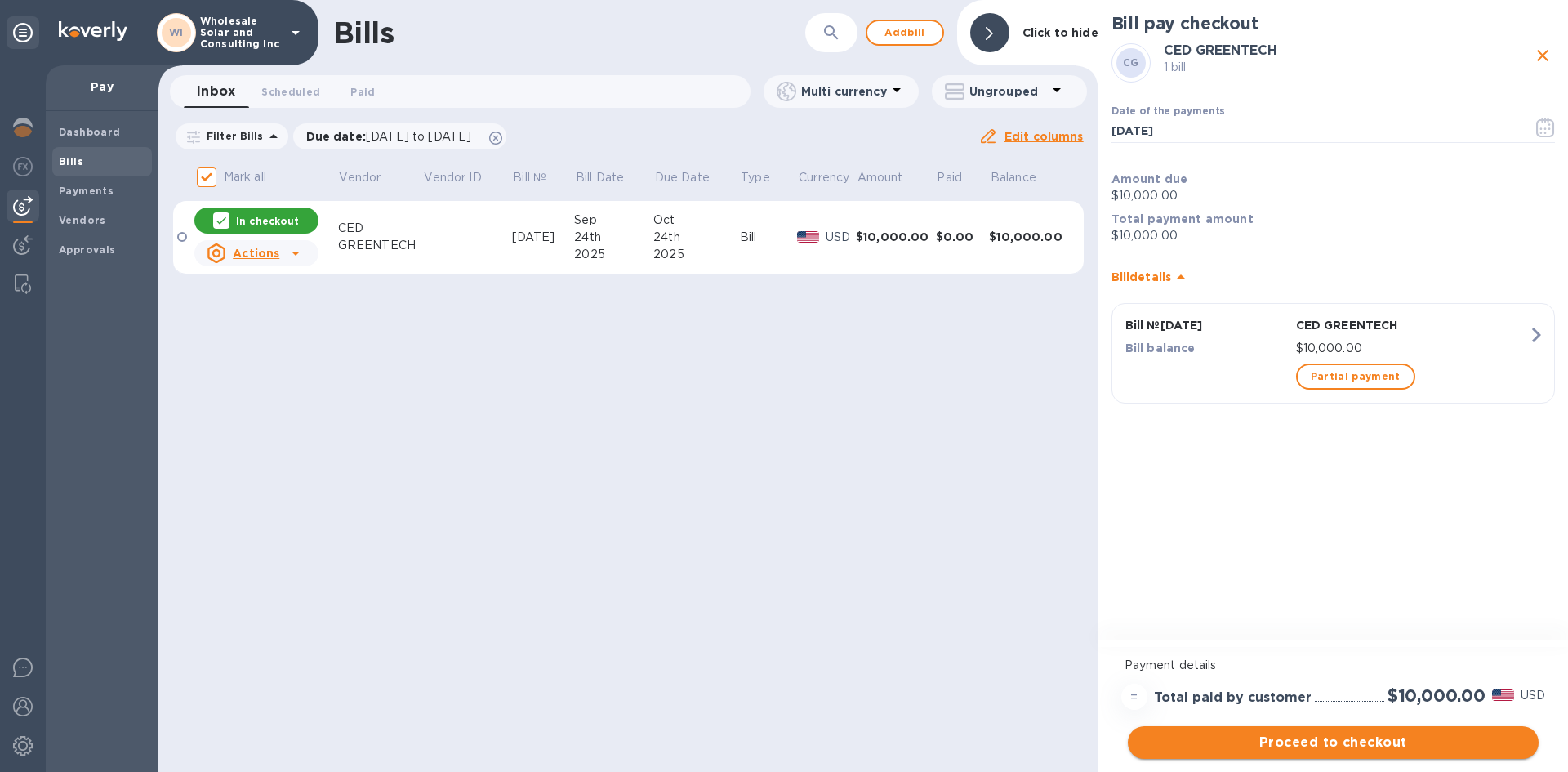
click at [1386, 733] on span "Proceed to checkout" at bounding box center [1333, 742] width 384 height 20
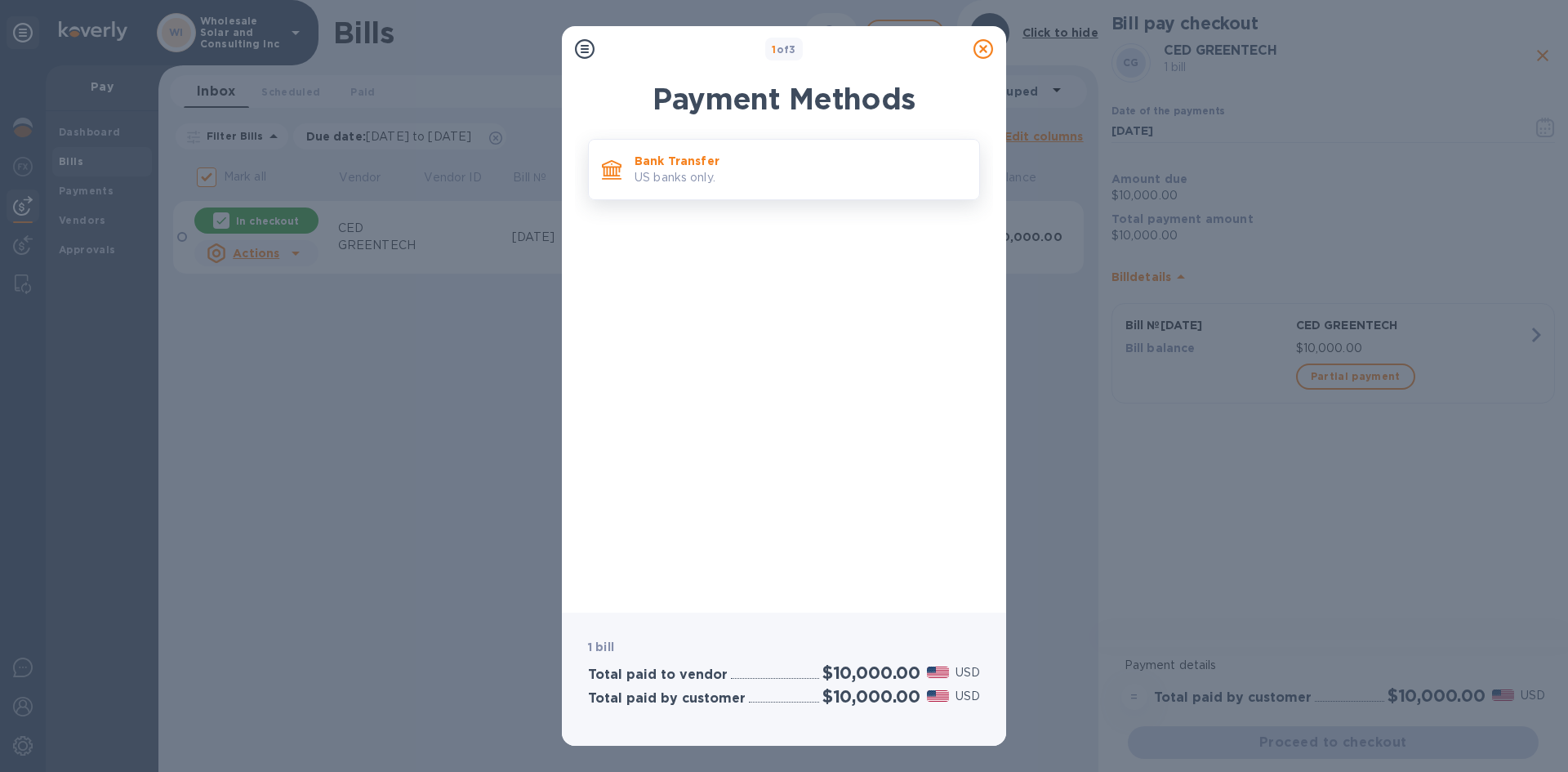
click at [723, 171] on p "US banks only." at bounding box center [800, 177] width 332 height 17
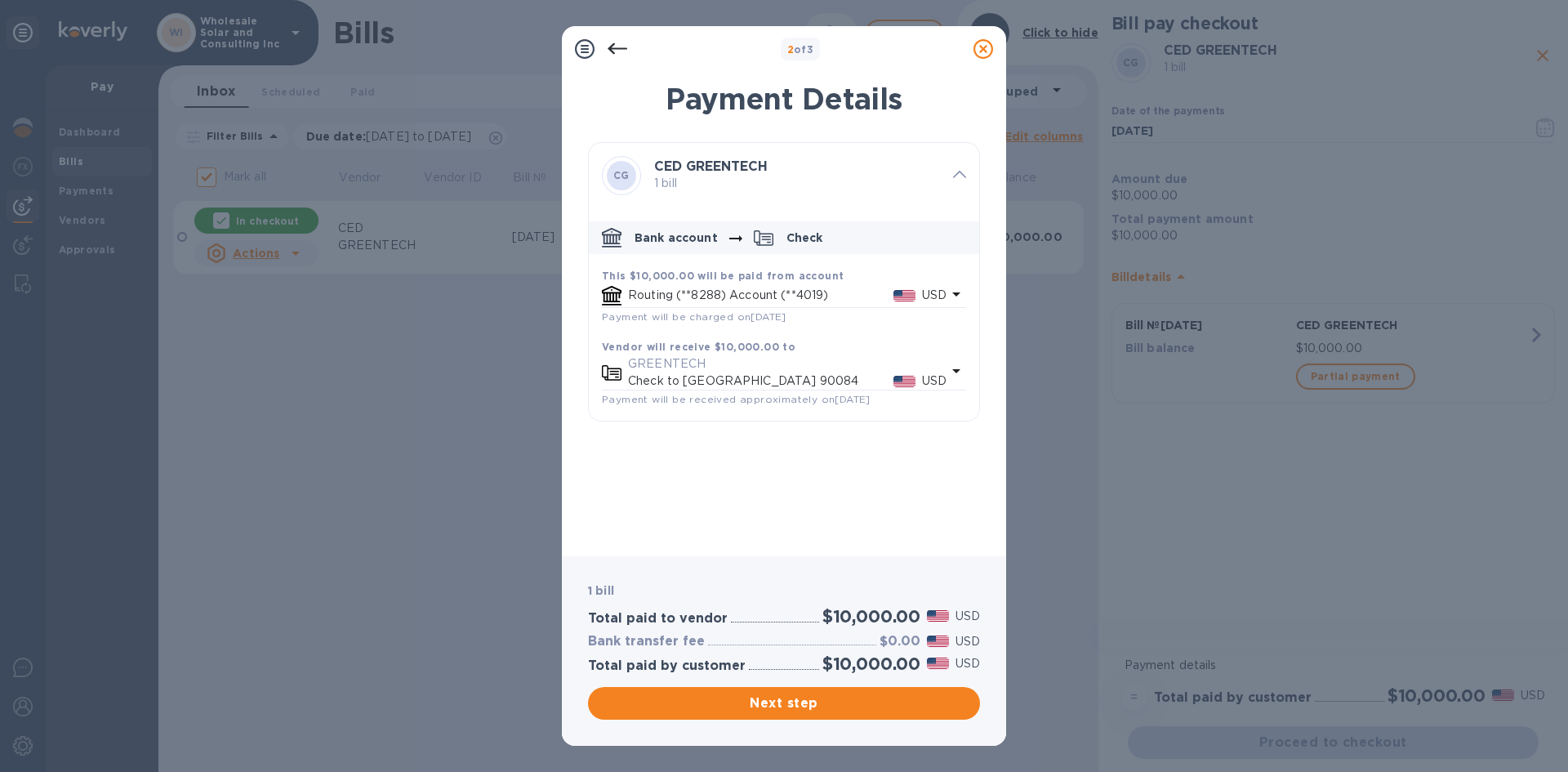
click at [944, 378] on p "USD" at bounding box center [935, 380] width 25 height 17
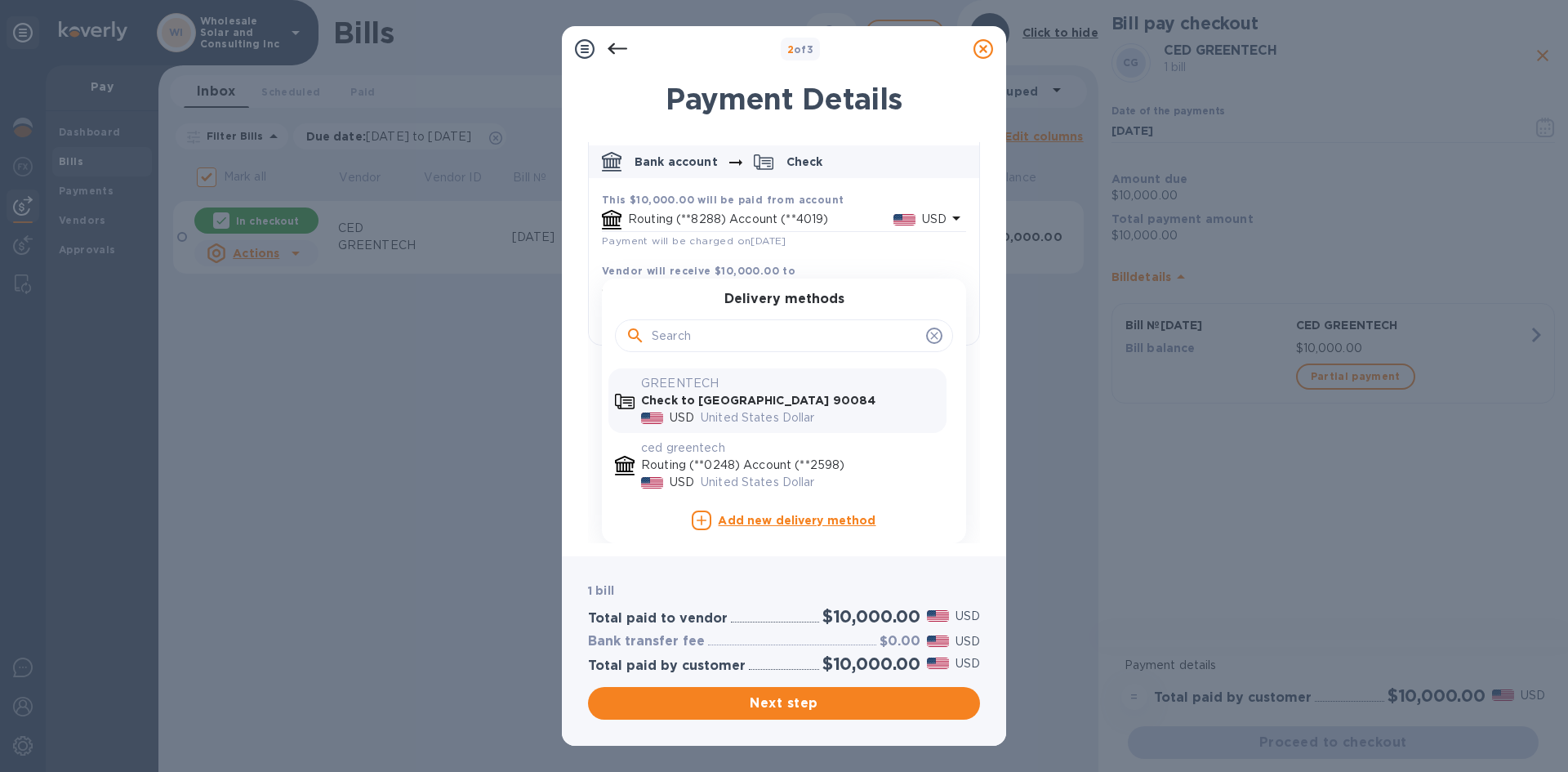
scroll to position [93, 0]
click at [770, 471] on div "United States Dollar" at bounding box center [821, 482] width 246 height 24
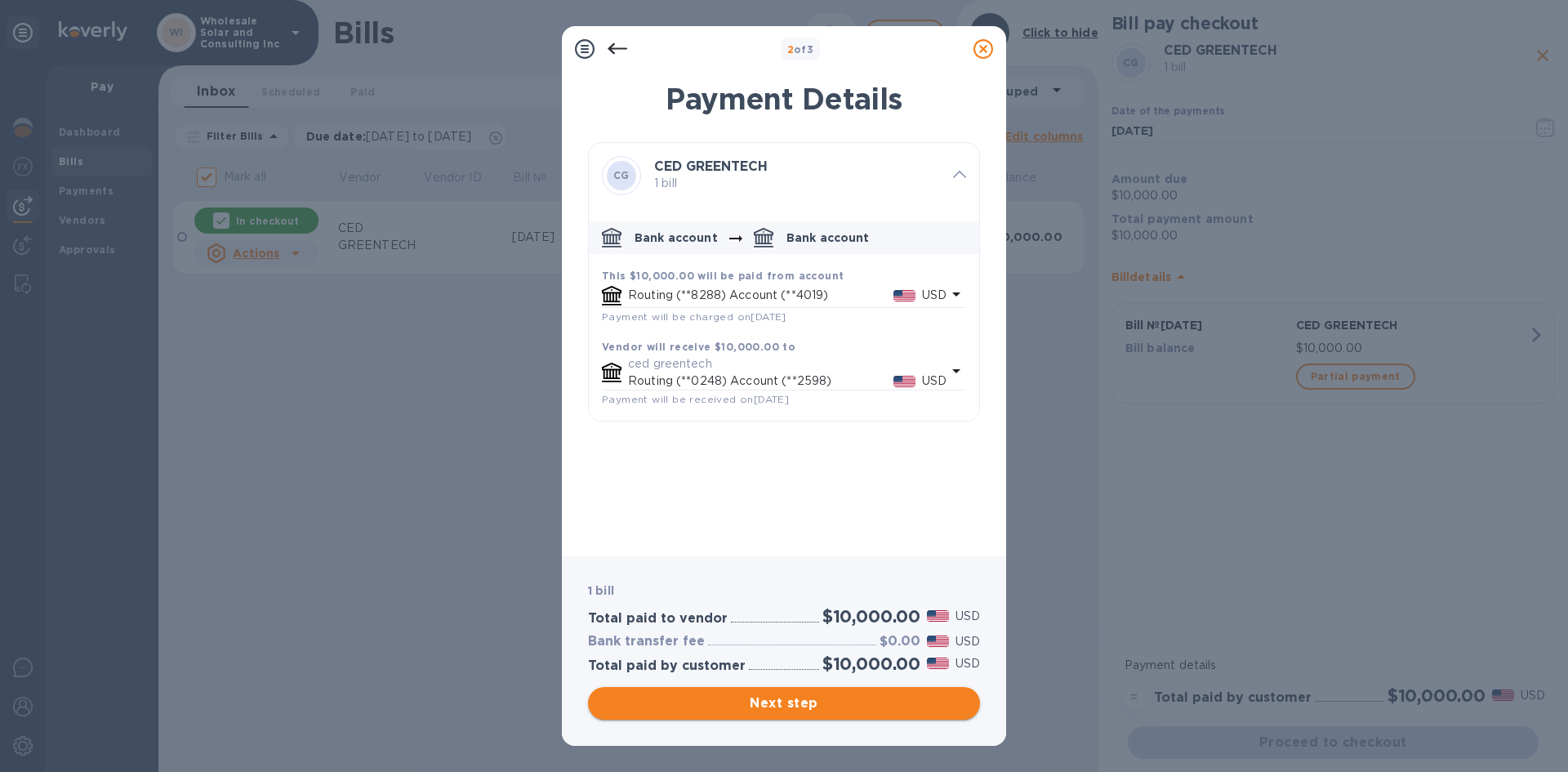
click at [847, 704] on span "Next step" at bounding box center [784, 704] width 366 height 20
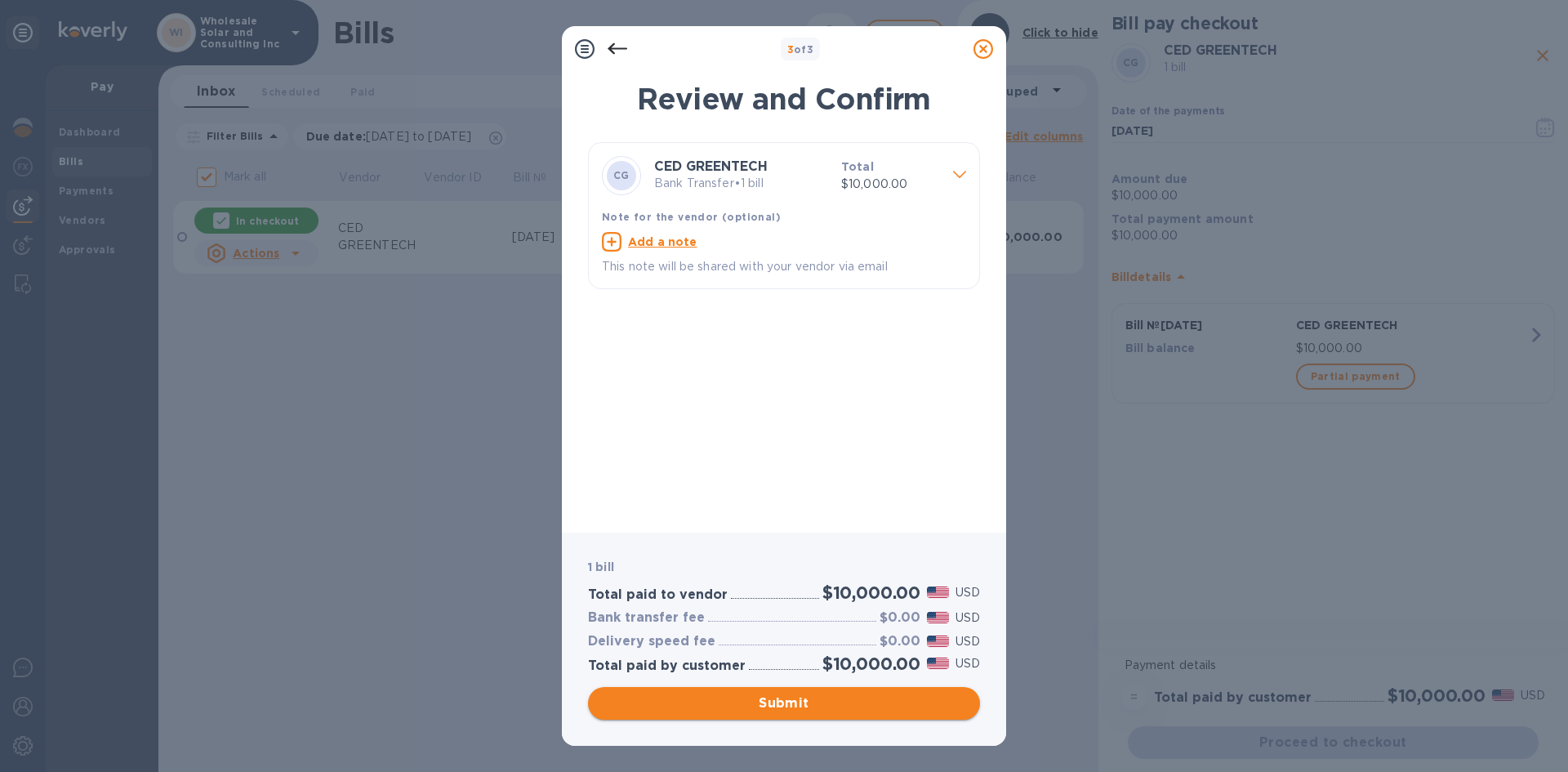
click at [801, 694] on span "Submit" at bounding box center [784, 704] width 366 height 20
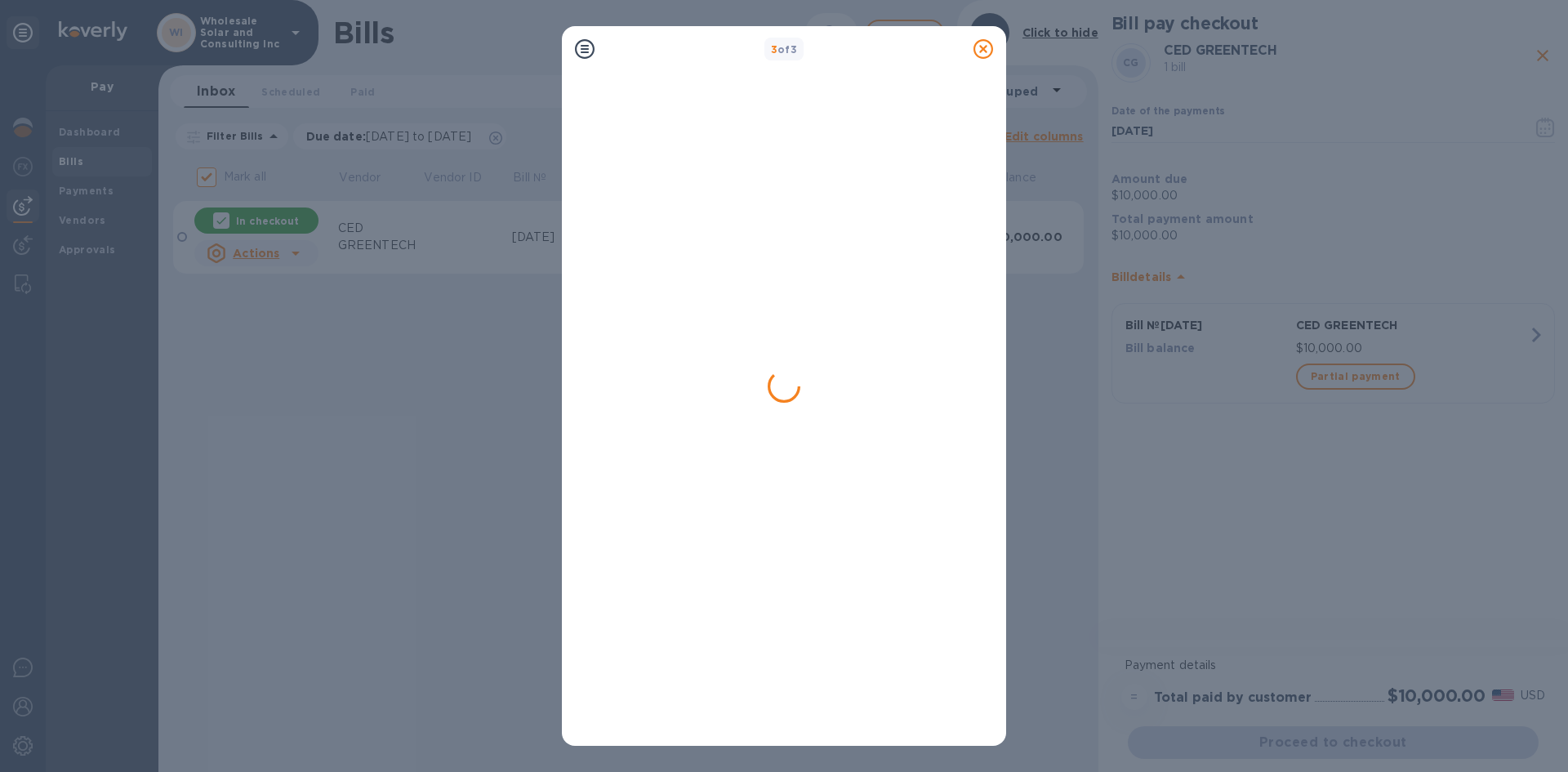
checkbox input "false"
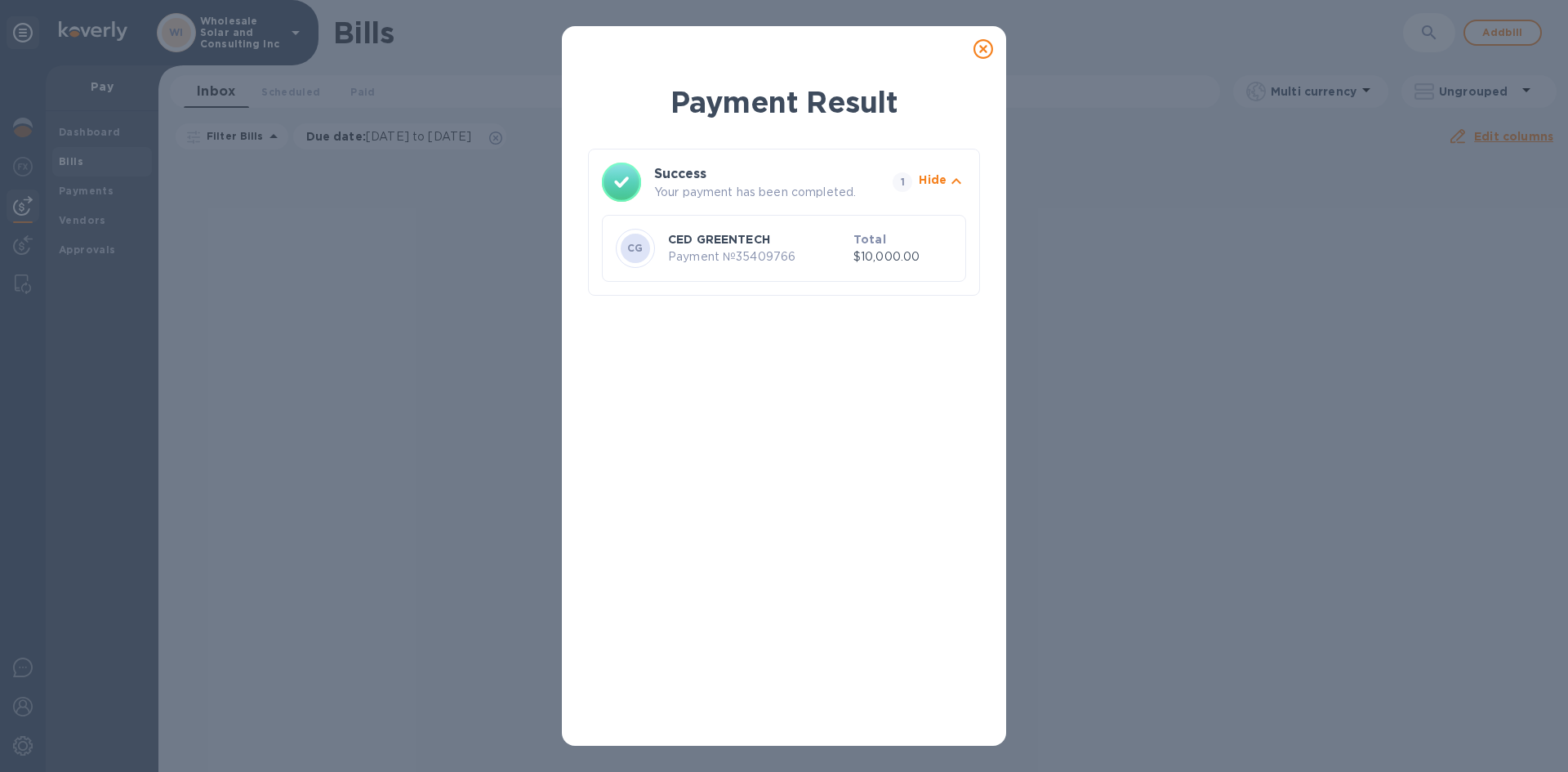
click at [936, 190] on div "Hide" at bounding box center [933, 182] width 28 height 22
click at [943, 177] on p "Show" at bounding box center [930, 180] width 34 height 16
click at [869, 251] on p "$10,000.00" at bounding box center [903, 257] width 99 height 17
click at [985, 45] on icon at bounding box center [983, 49] width 20 height 20
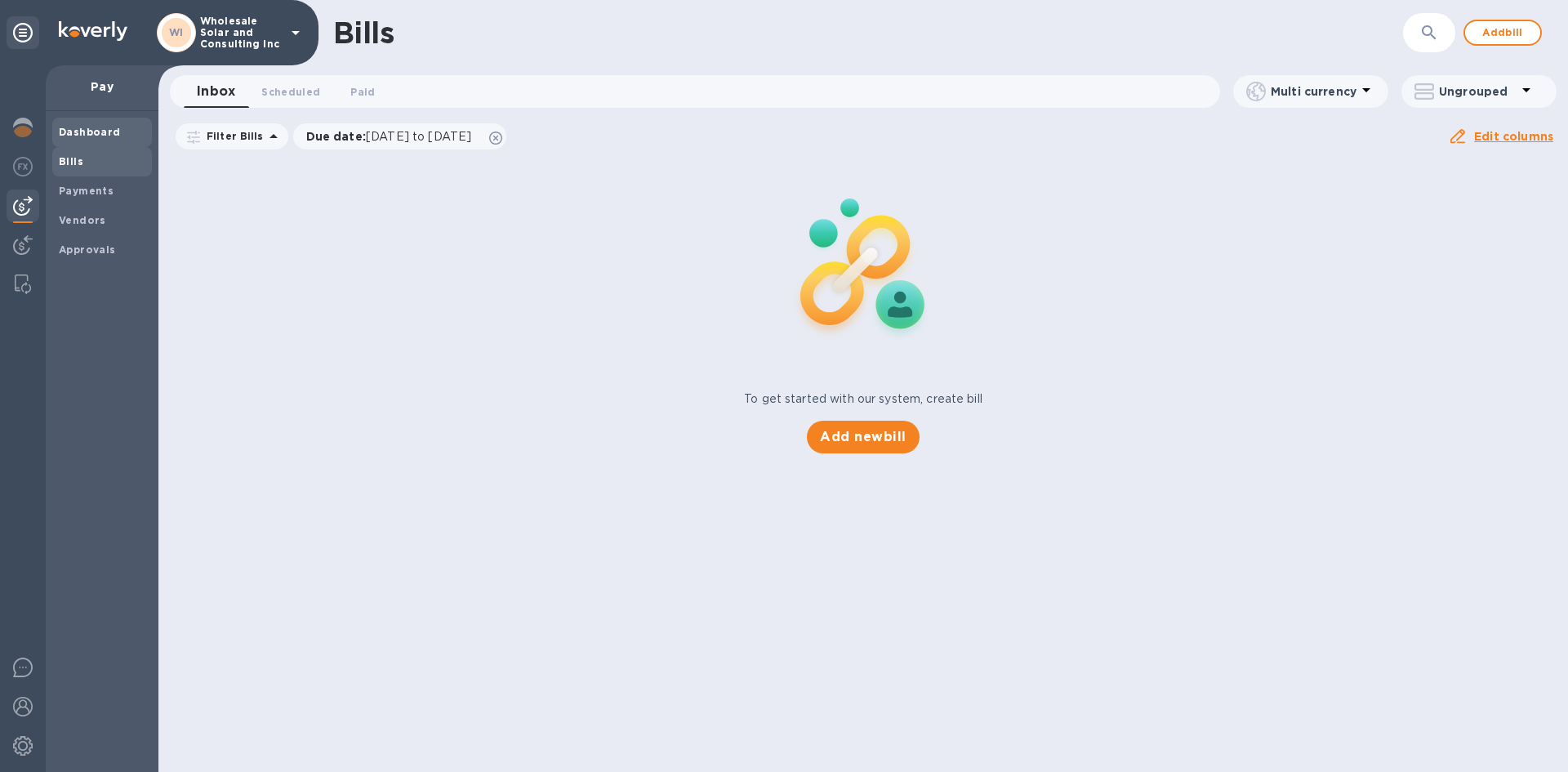
click at [120, 127] on span "Dashboard" at bounding box center [101, 132] width 87 height 16
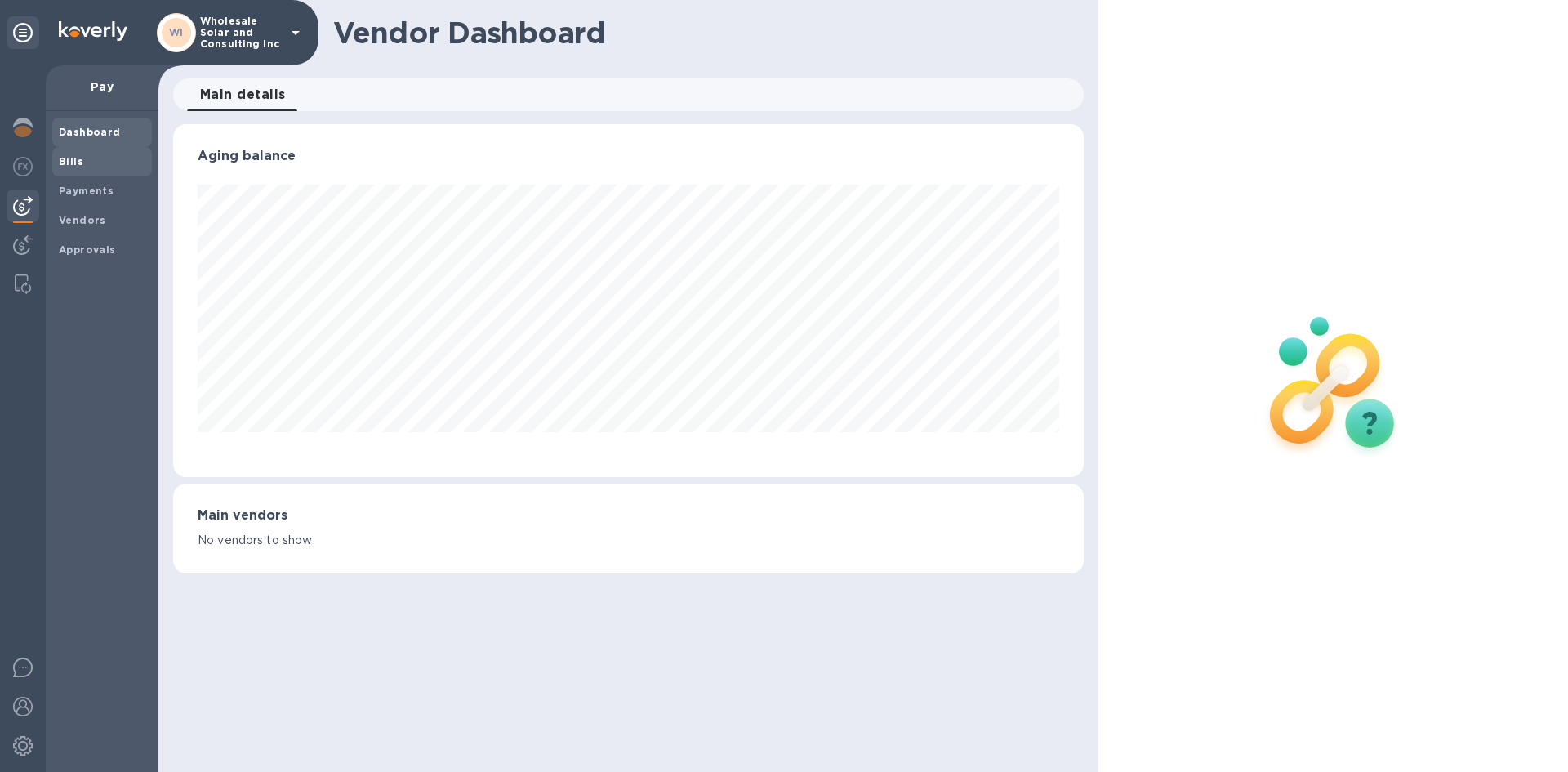
scroll to position [353, 910]
click at [36, 129] on div at bounding box center [23, 129] width 33 height 36
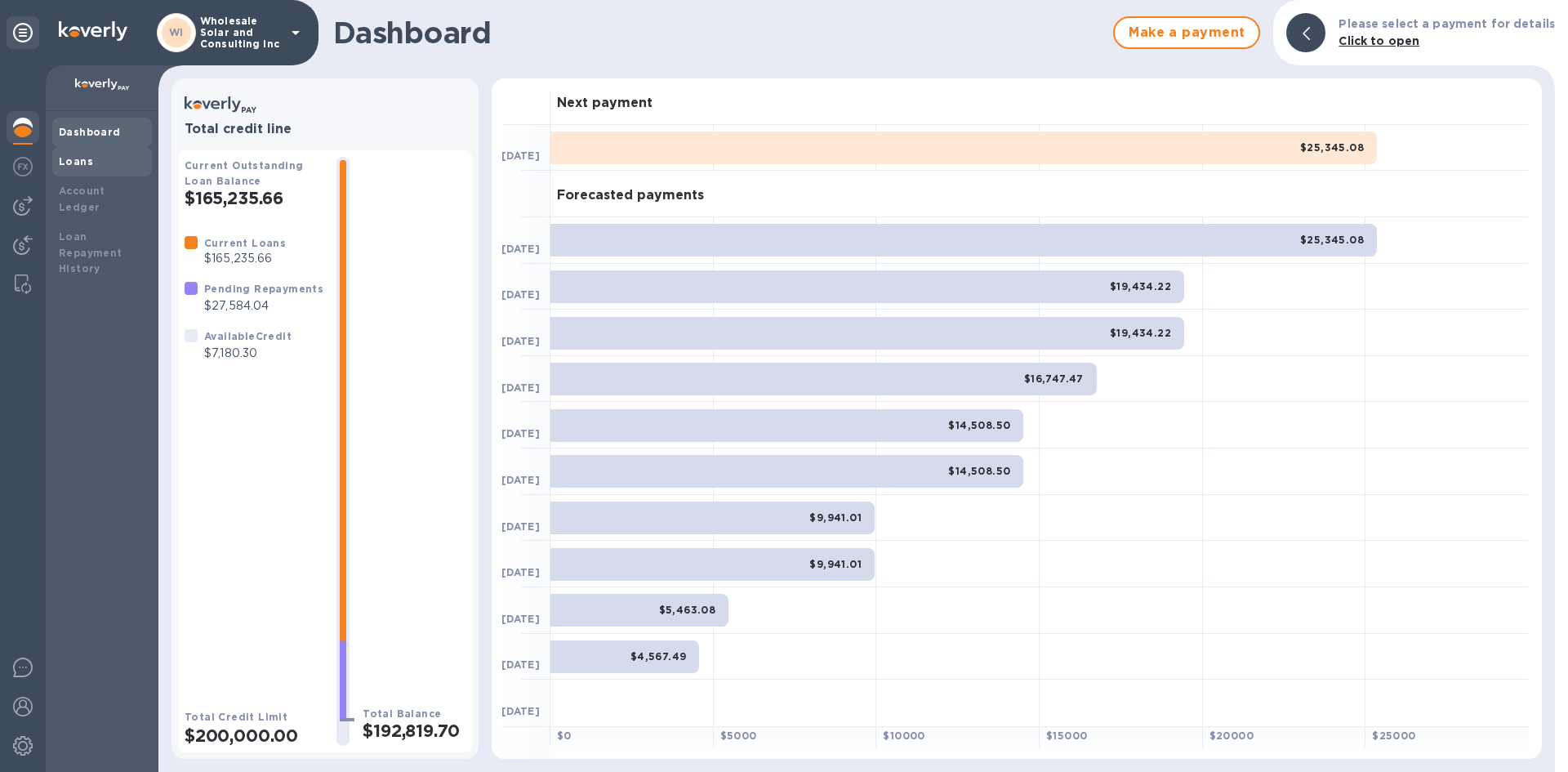
click at [94, 159] on div "Loans" at bounding box center [101, 162] width 87 height 16
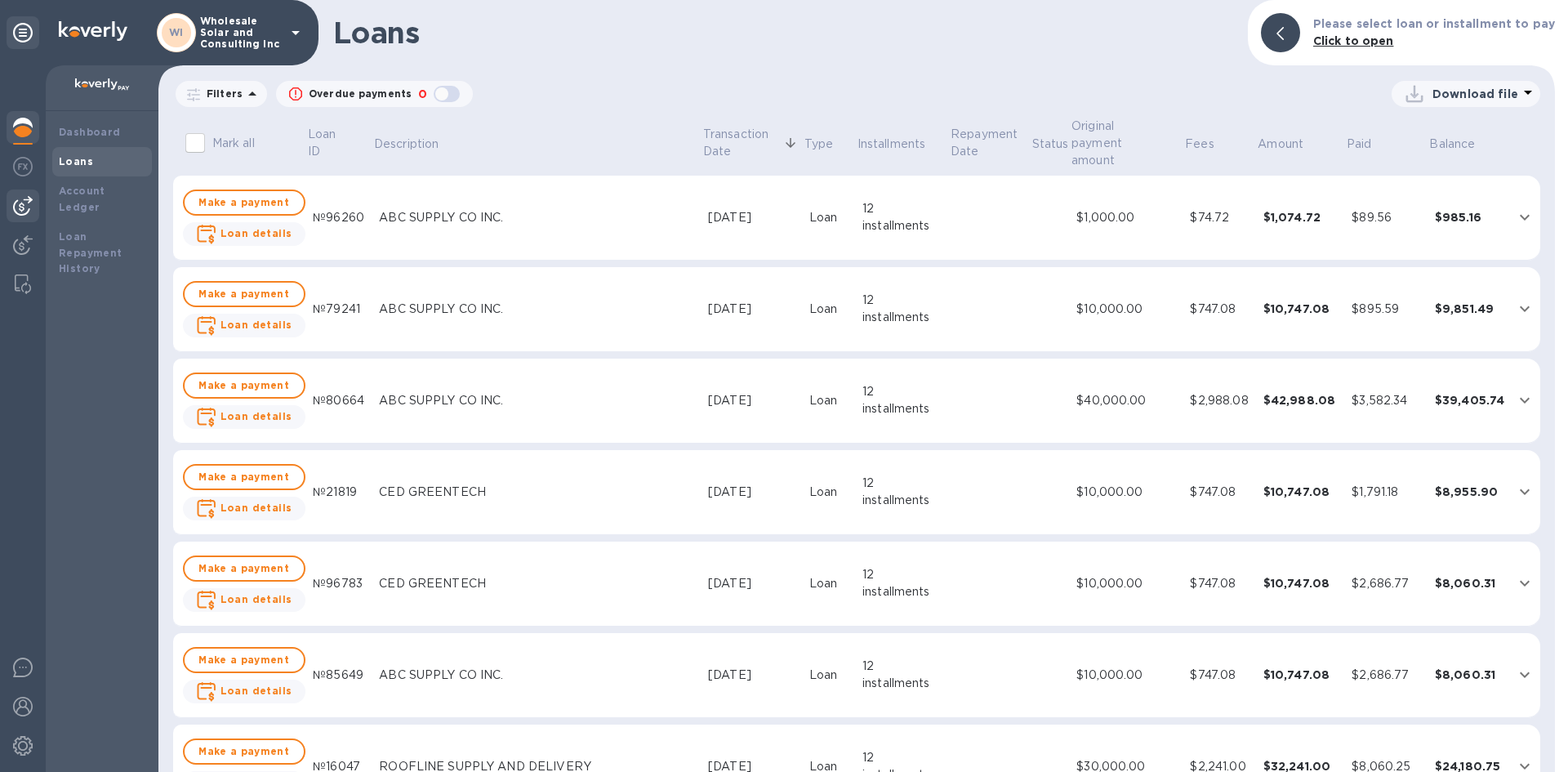
click at [24, 205] on img at bounding box center [23, 206] width 20 height 20
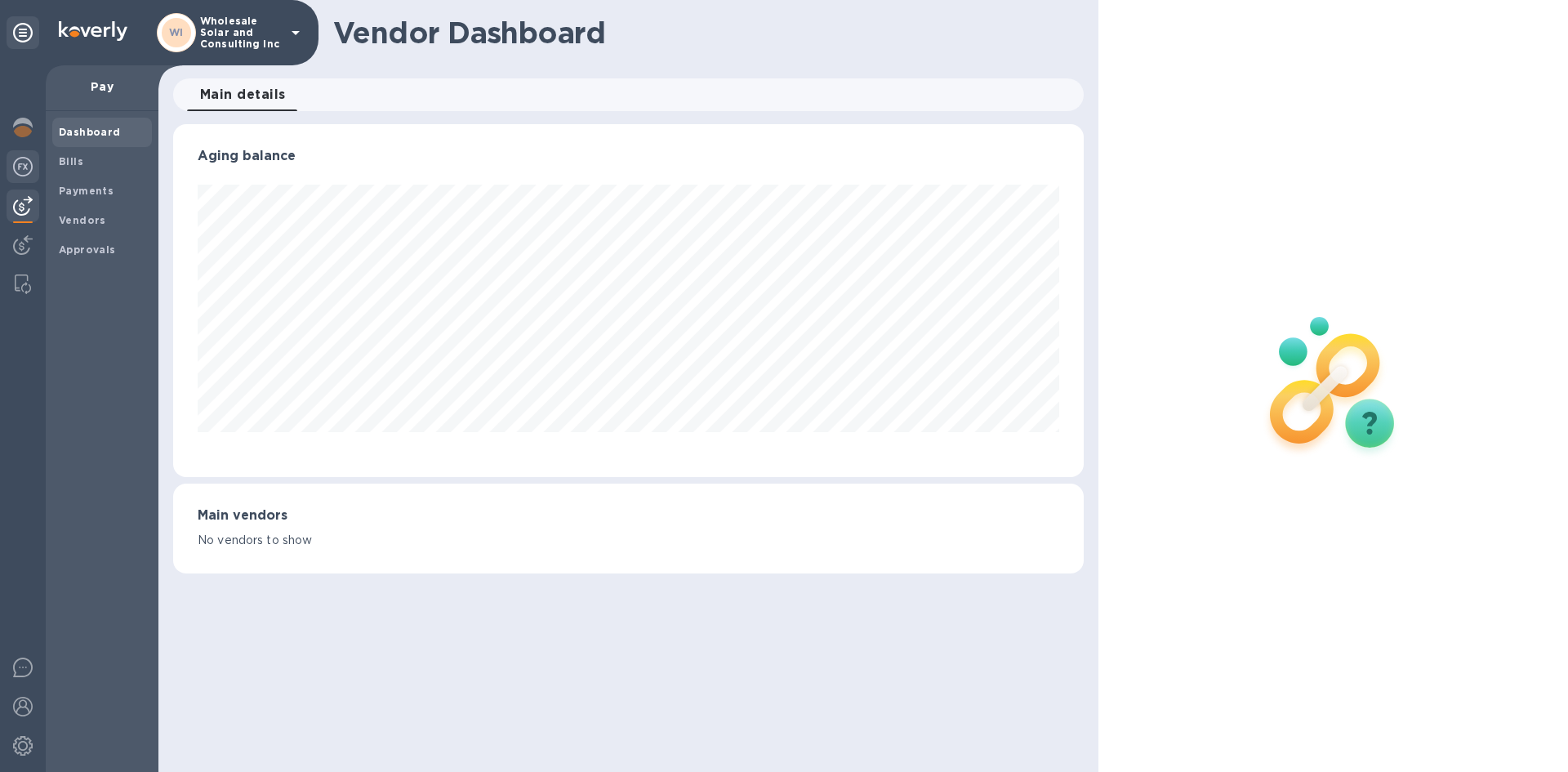
scroll to position [353, 910]
click at [94, 202] on div "Payments" at bounding box center [101, 191] width 100 height 30
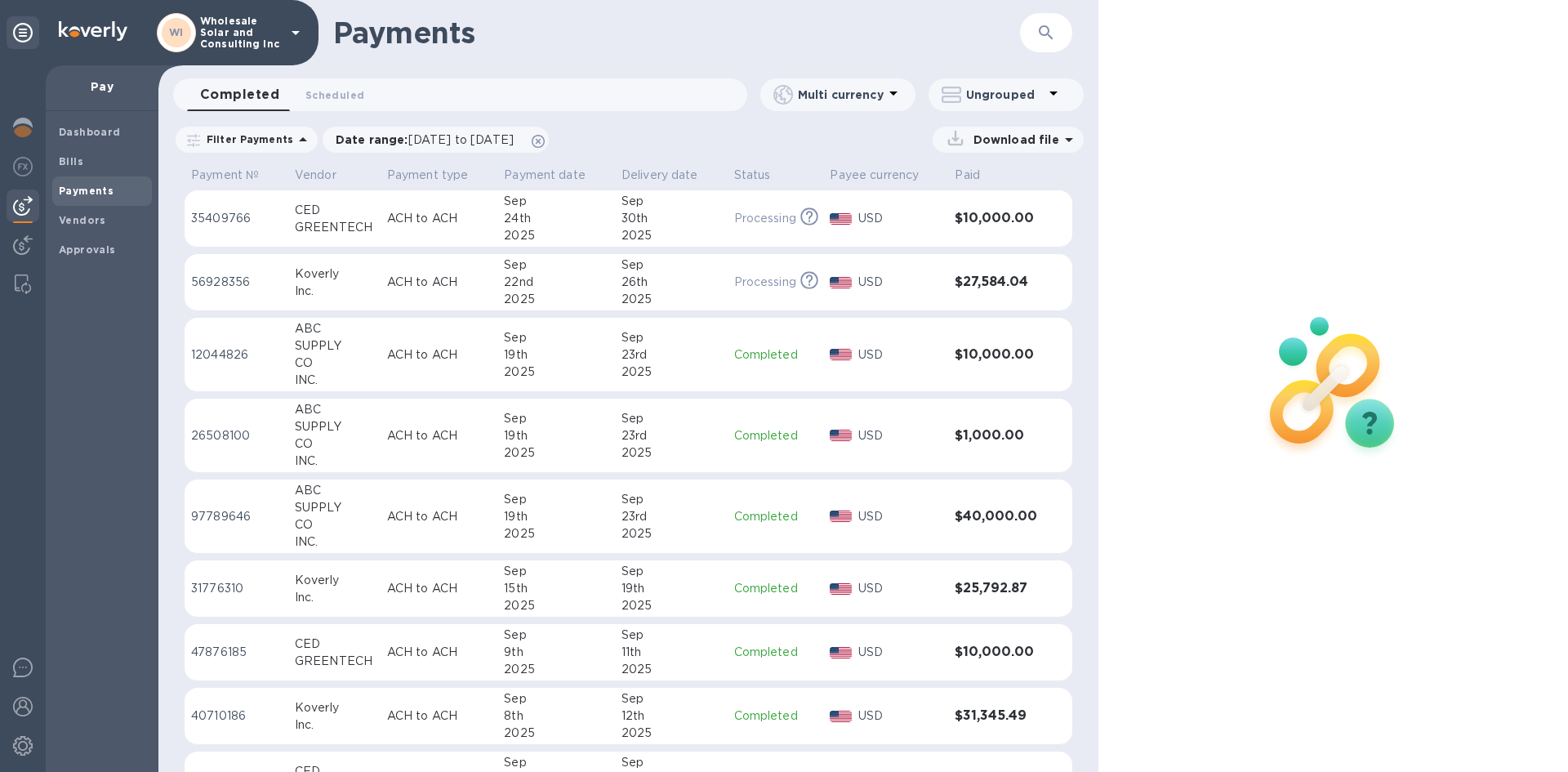
click at [720, 210] on td "Sep 30th 2025" at bounding box center [671, 219] width 113 height 57
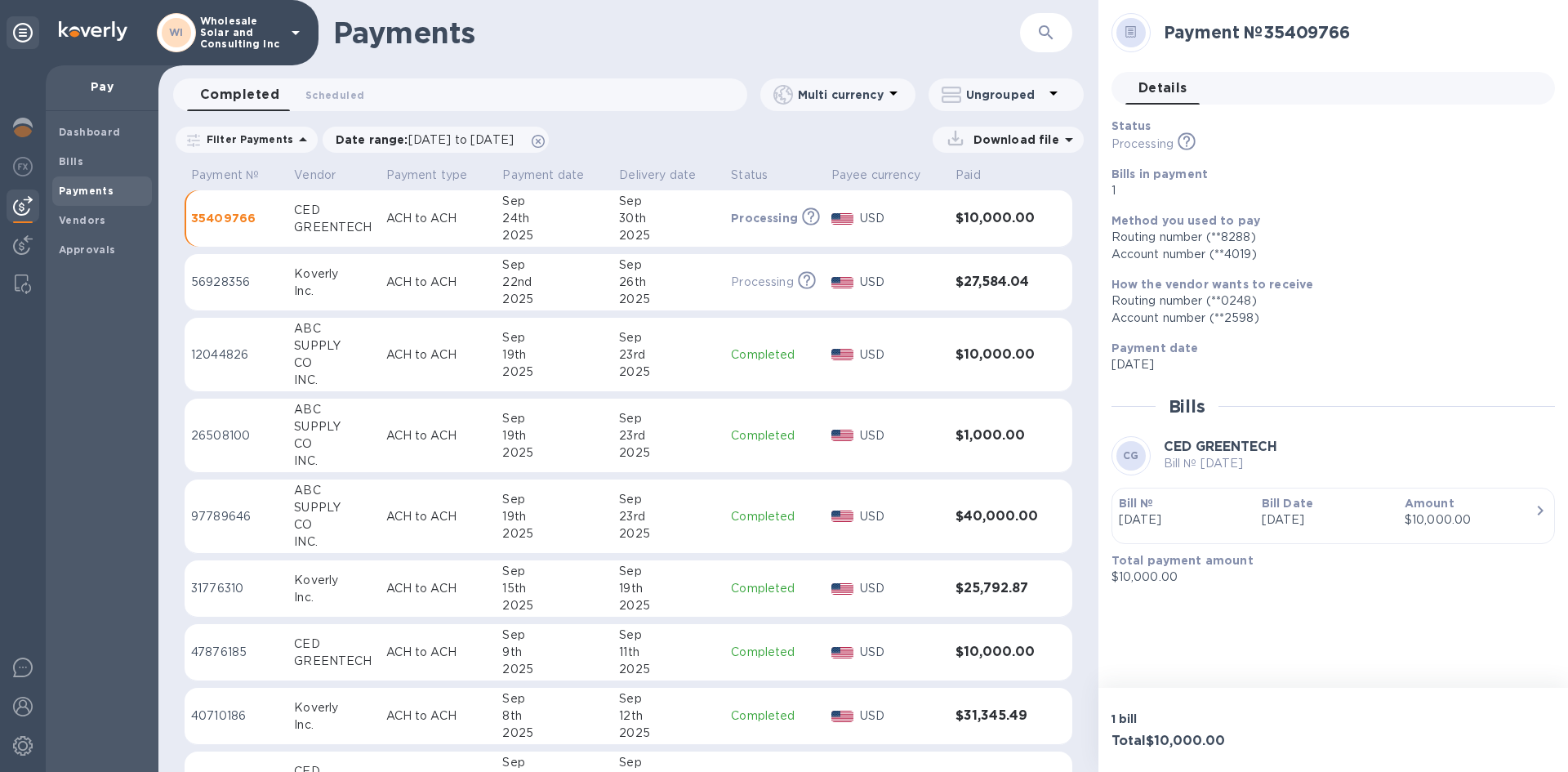
click at [1464, 532] on div "button" at bounding box center [1333, 533] width 429 height 8
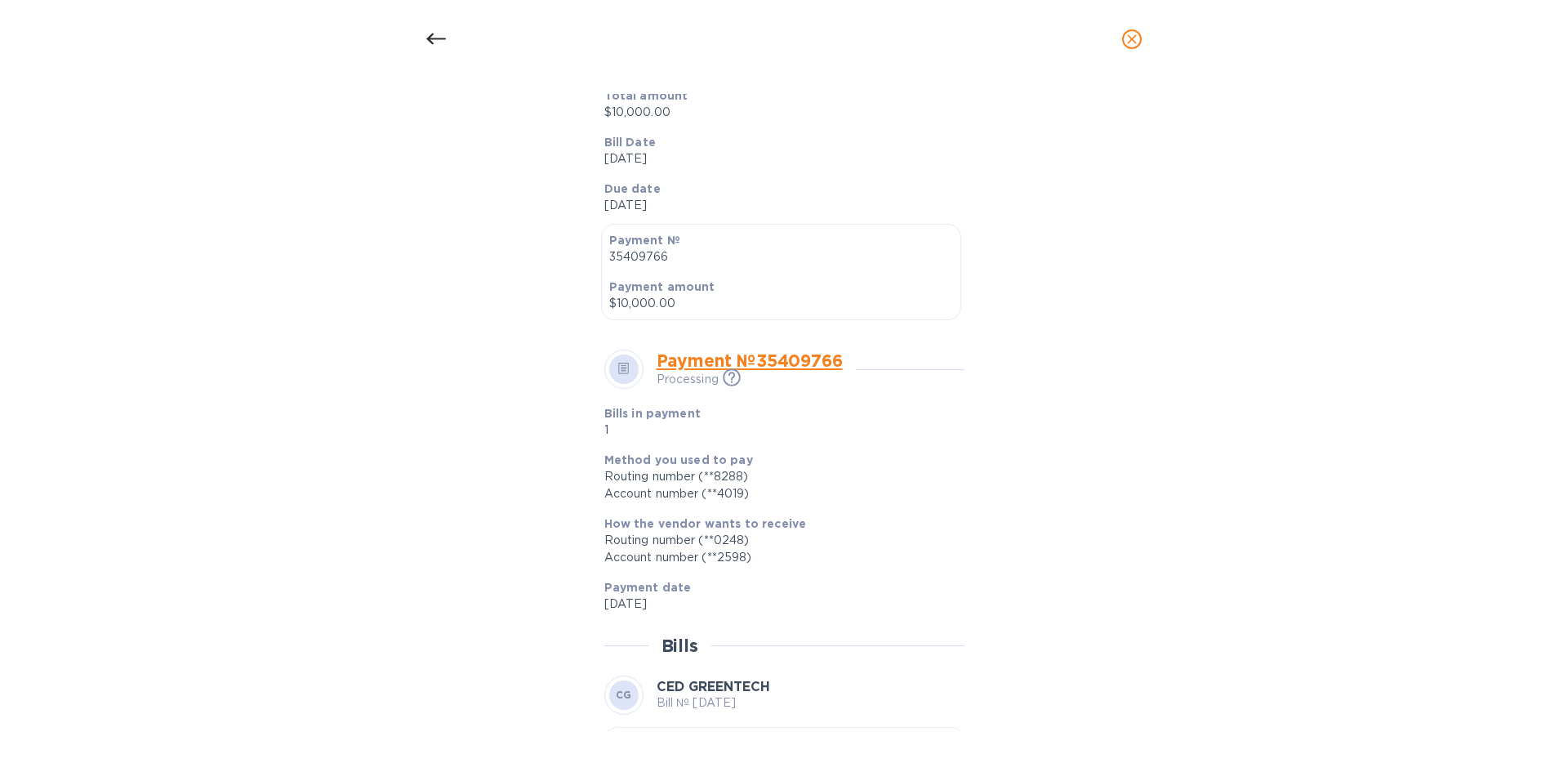
scroll to position [431, 0]
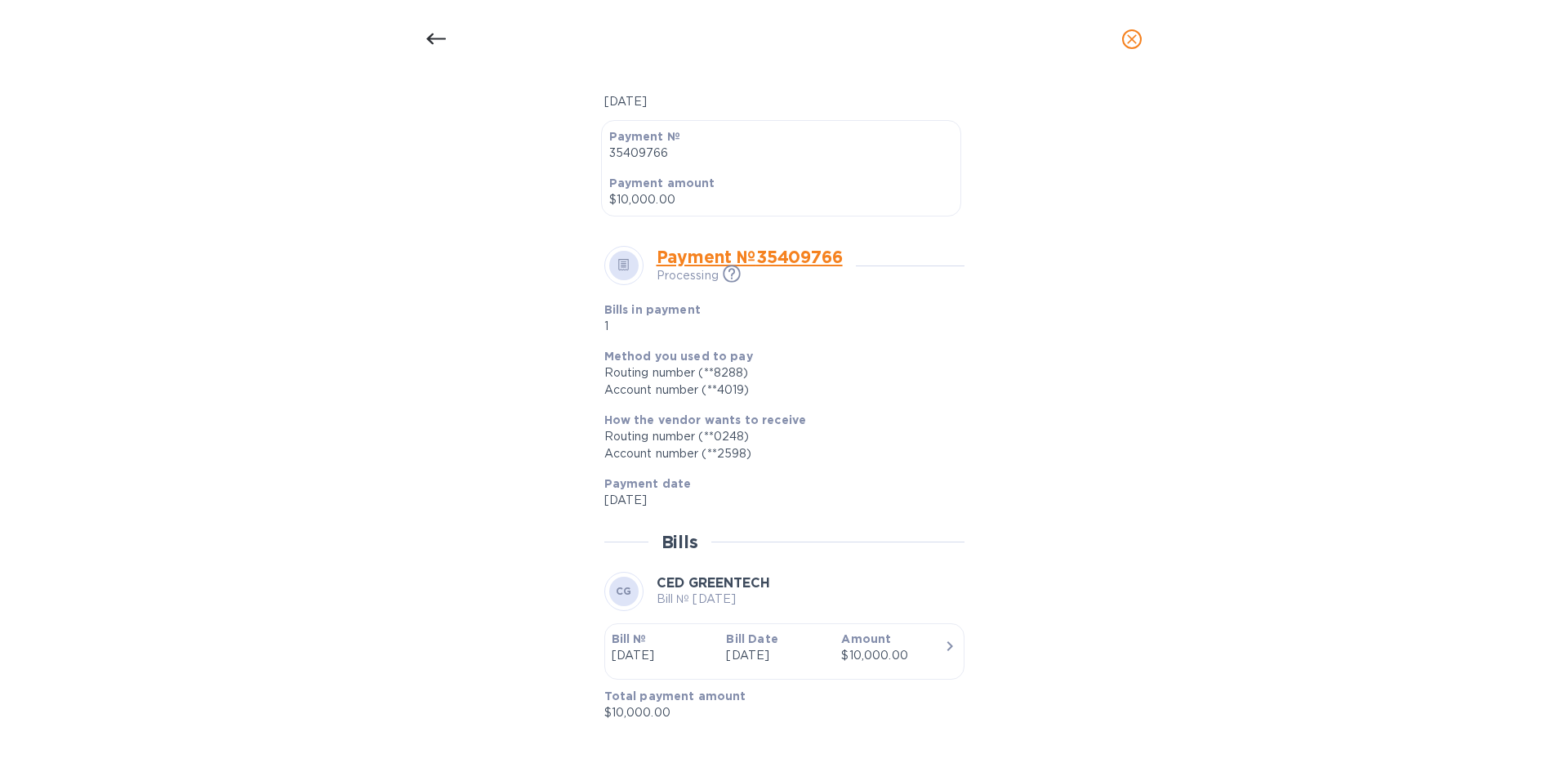
click at [736, 259] on link "Payment № 35409766" at bounding box center [750, 257] width 186 height 21
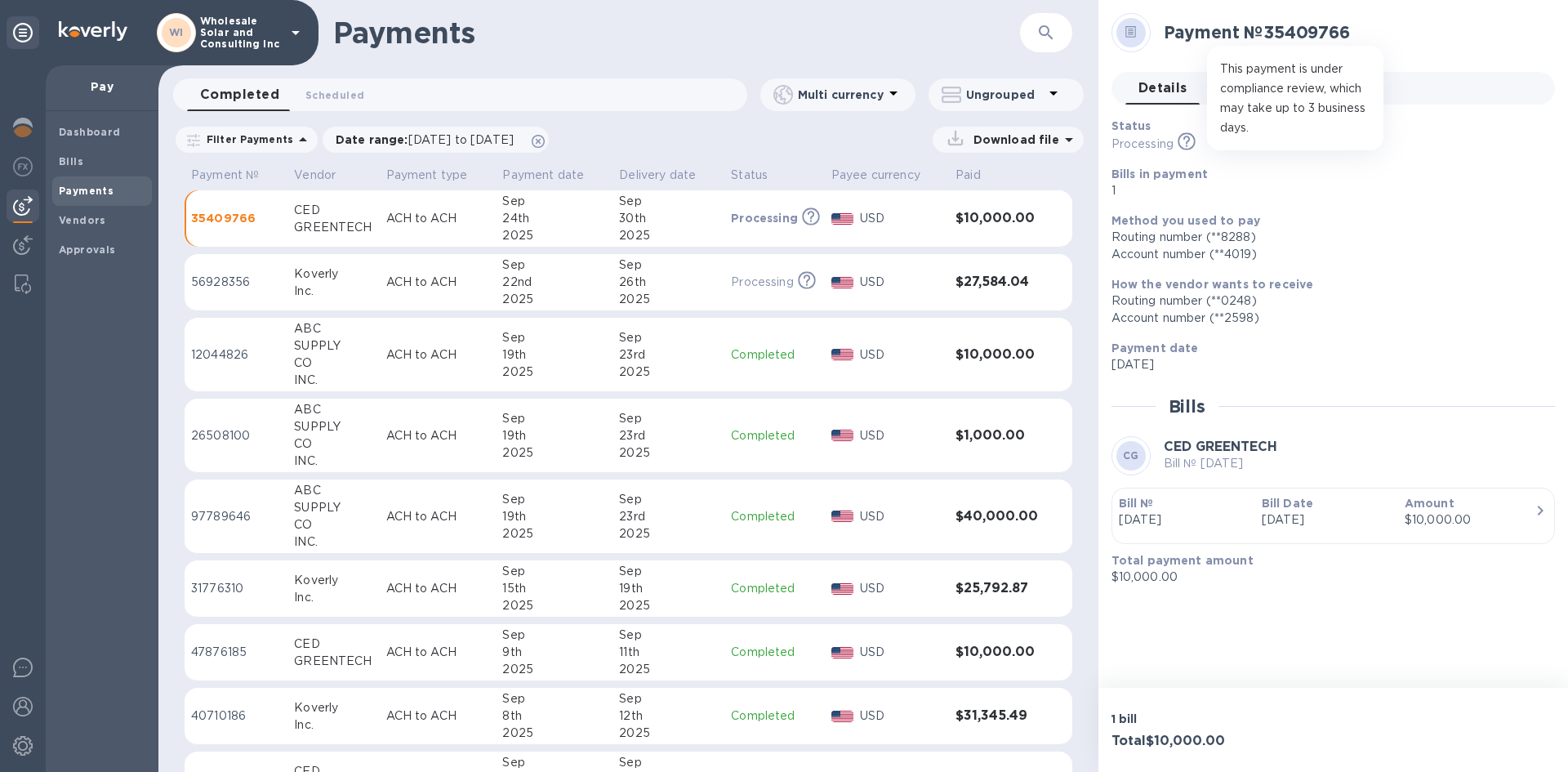
click at [1186, 144] on icon at bounding box center [1187, 141] width 18 height 18
click at [237, 219] on p "35409766" at bounding box center [236, 218] width 90 height 16
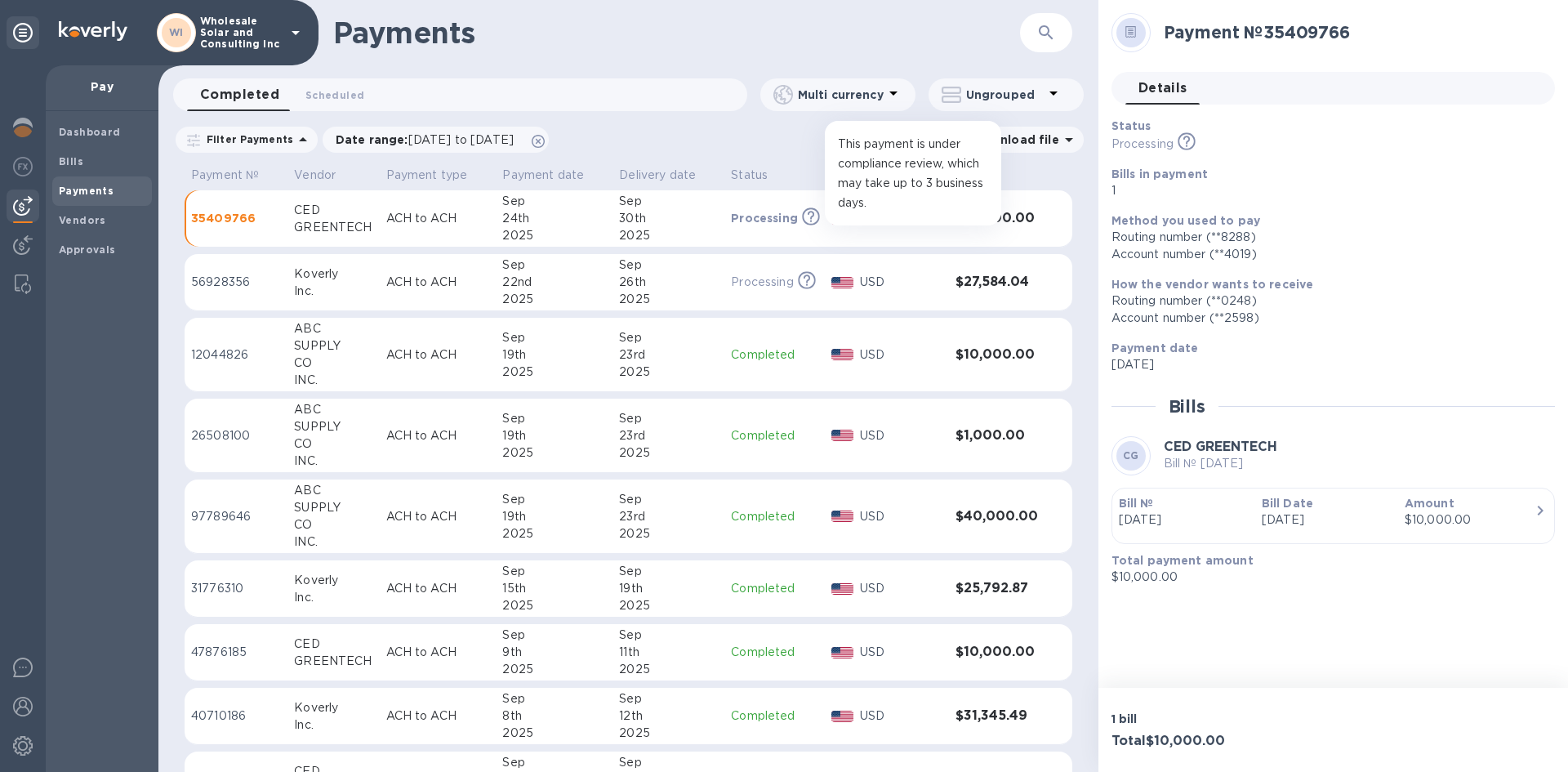
click at [808, 217] on icon at bounding box center [811, 216] width 18 height 18
click at [1486, 504] on p "Amount" at bounding box center [1469, 503] width 129 height 16
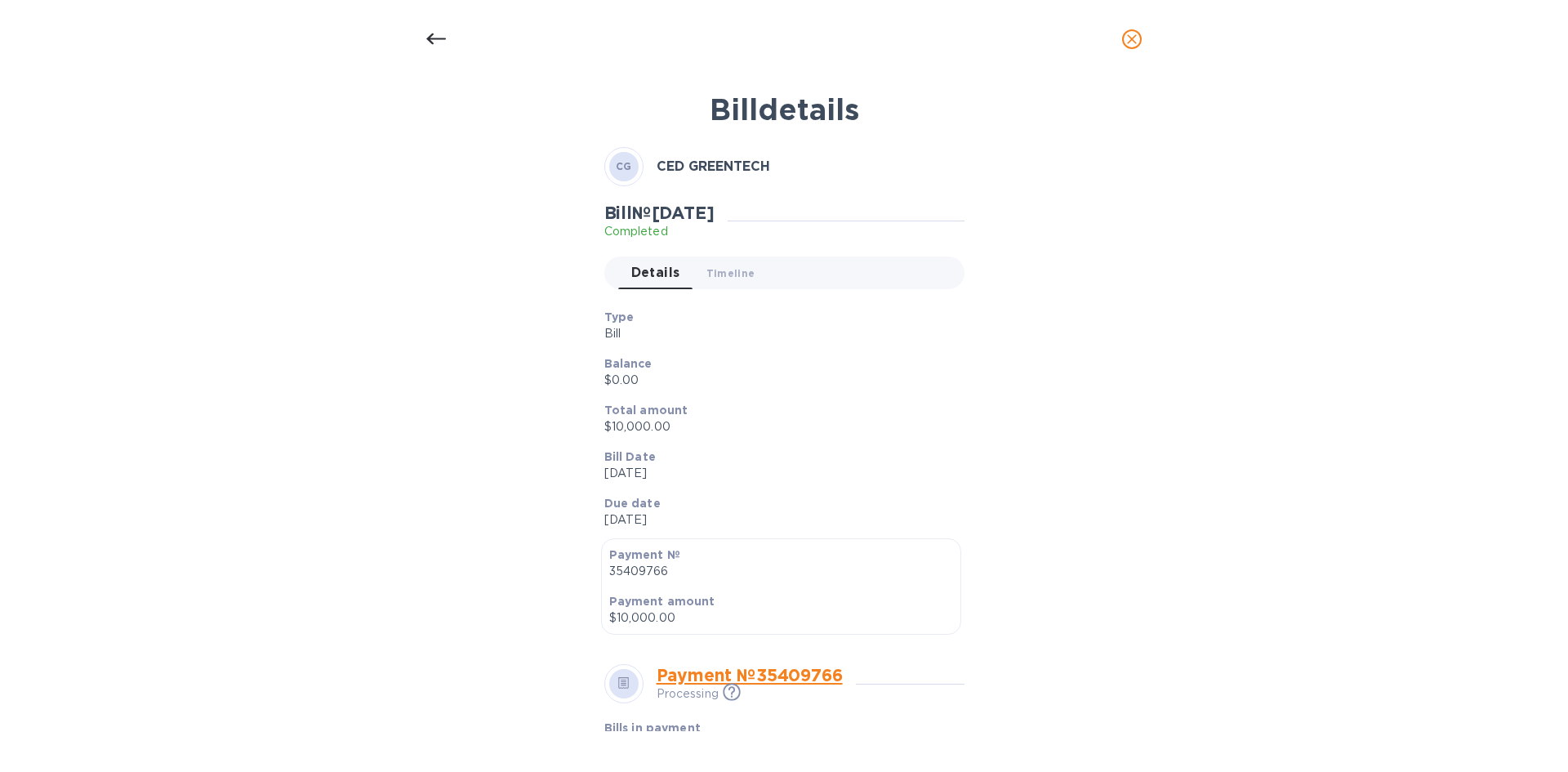
scroll to position [0, 0]
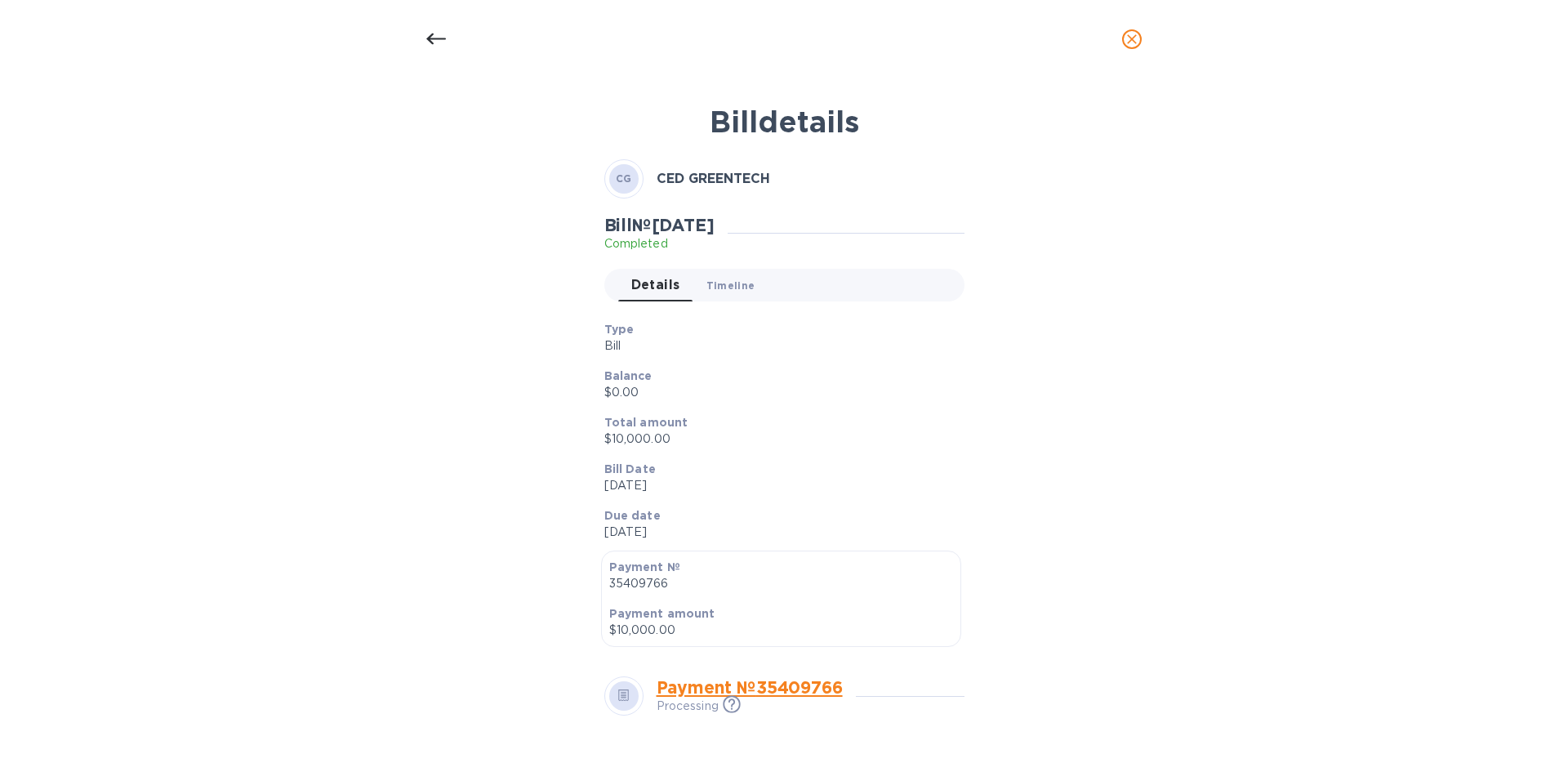
click at [715, 285] on span "Timeline 0" at bounding box center [730, 285] width 49 height 17
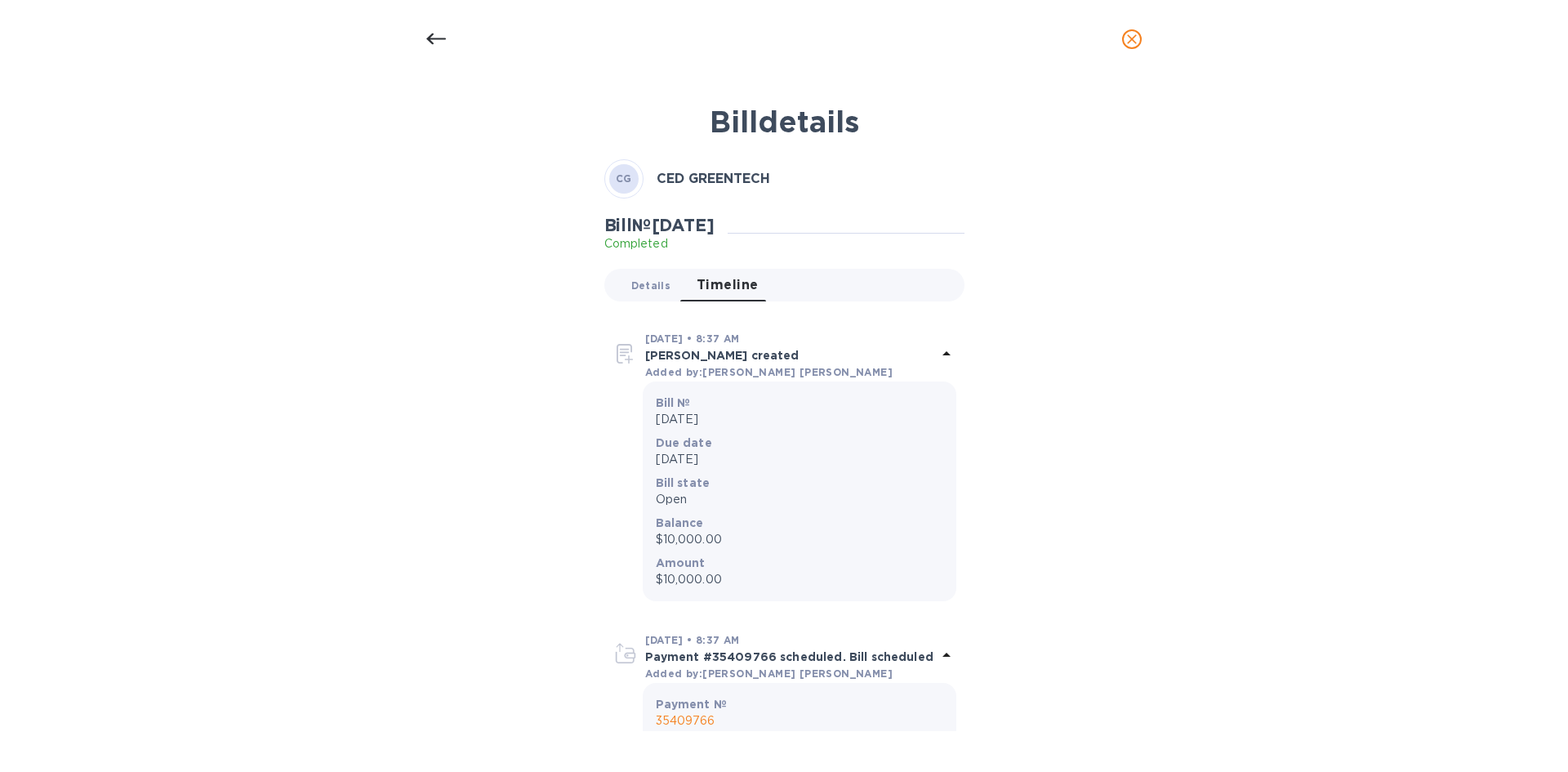
click at [643, 294] on button "Details 0" at bounding box center [650, 285] width 65 height 33
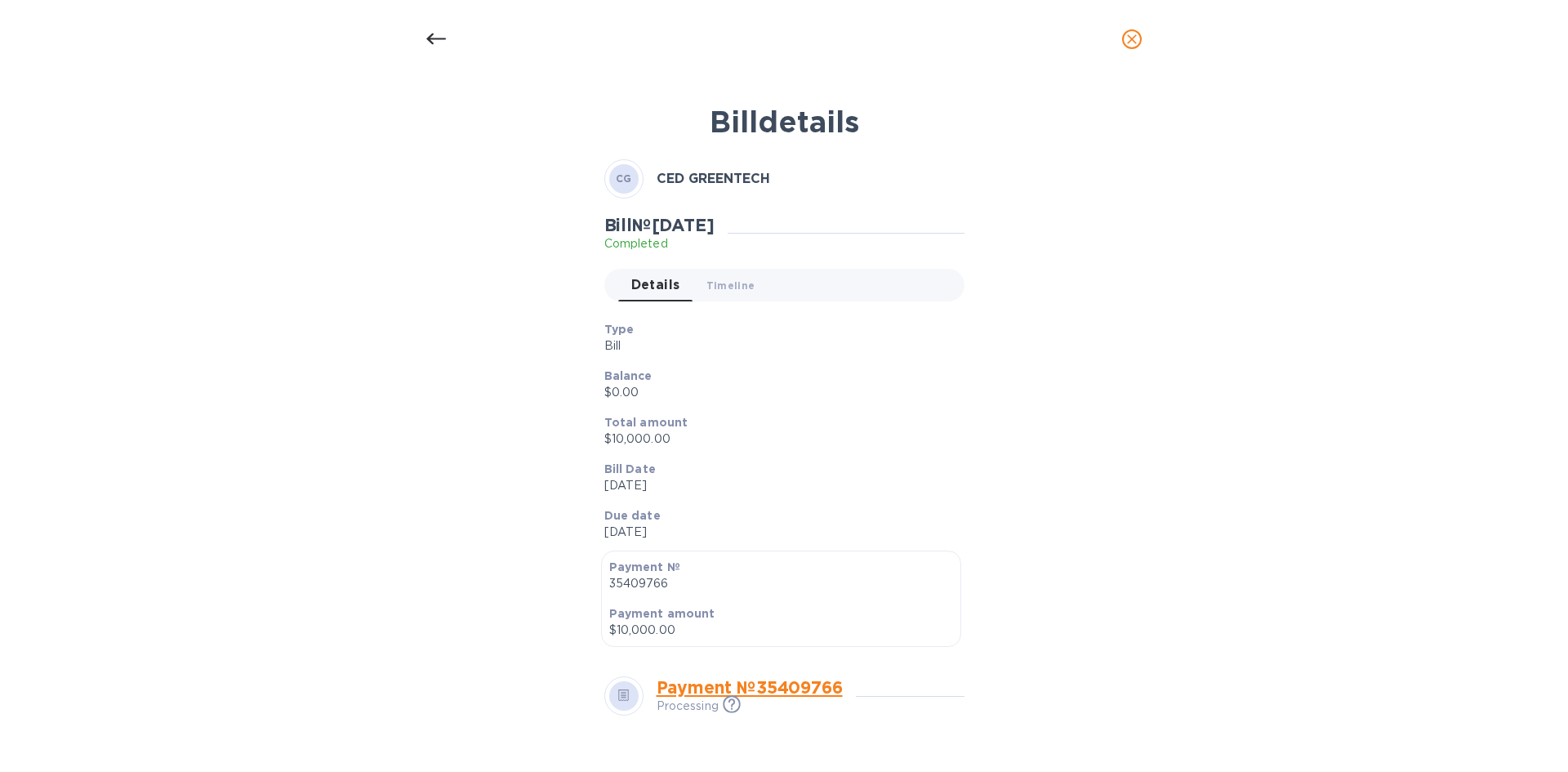
click at [1132, 33] on icon "close" at bounding box center [1132, 40] width 16 height 16
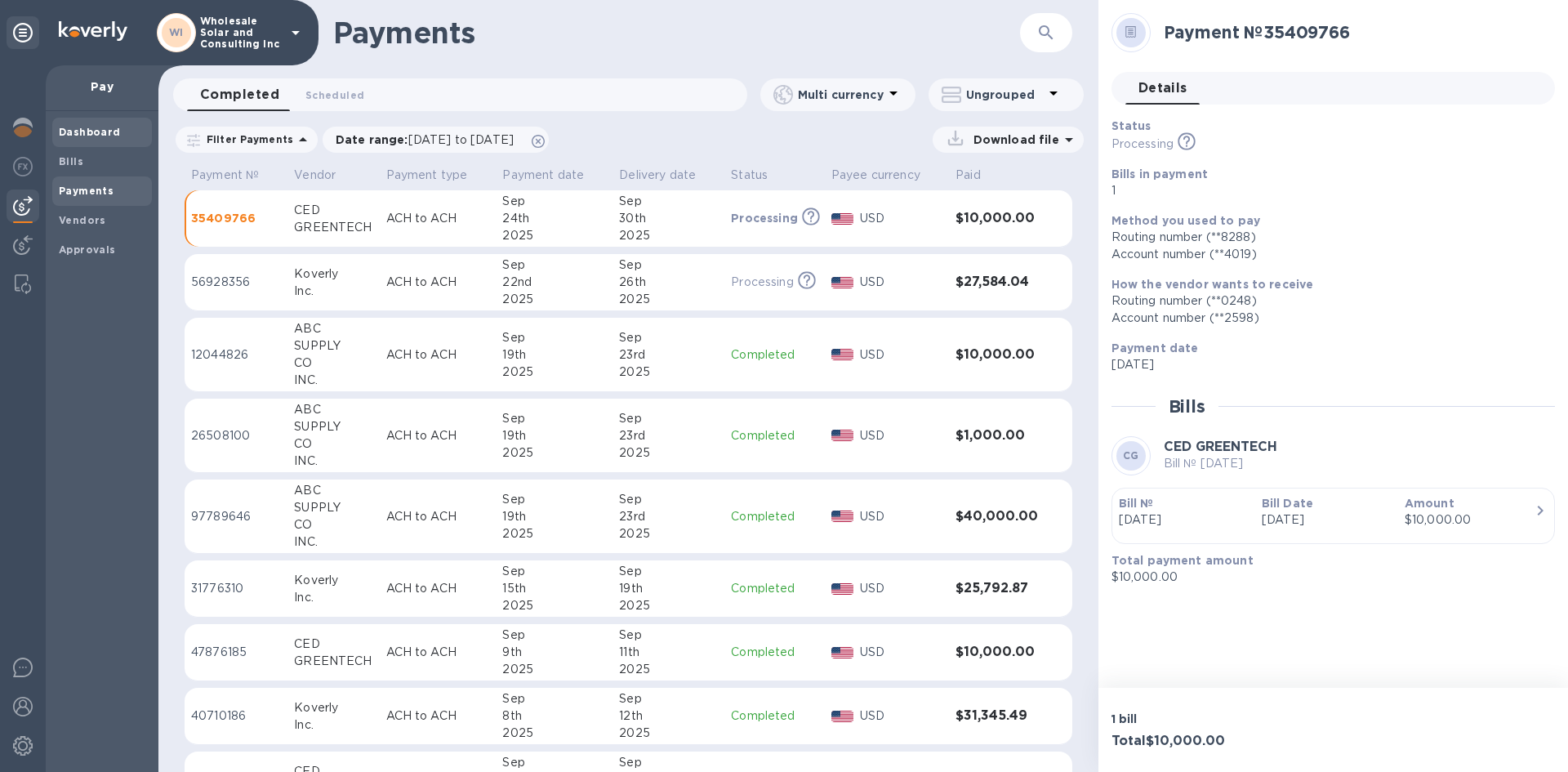
click at [115, 125] on b "Dashboard" at bounding box center [89, 131] width 62 height 12
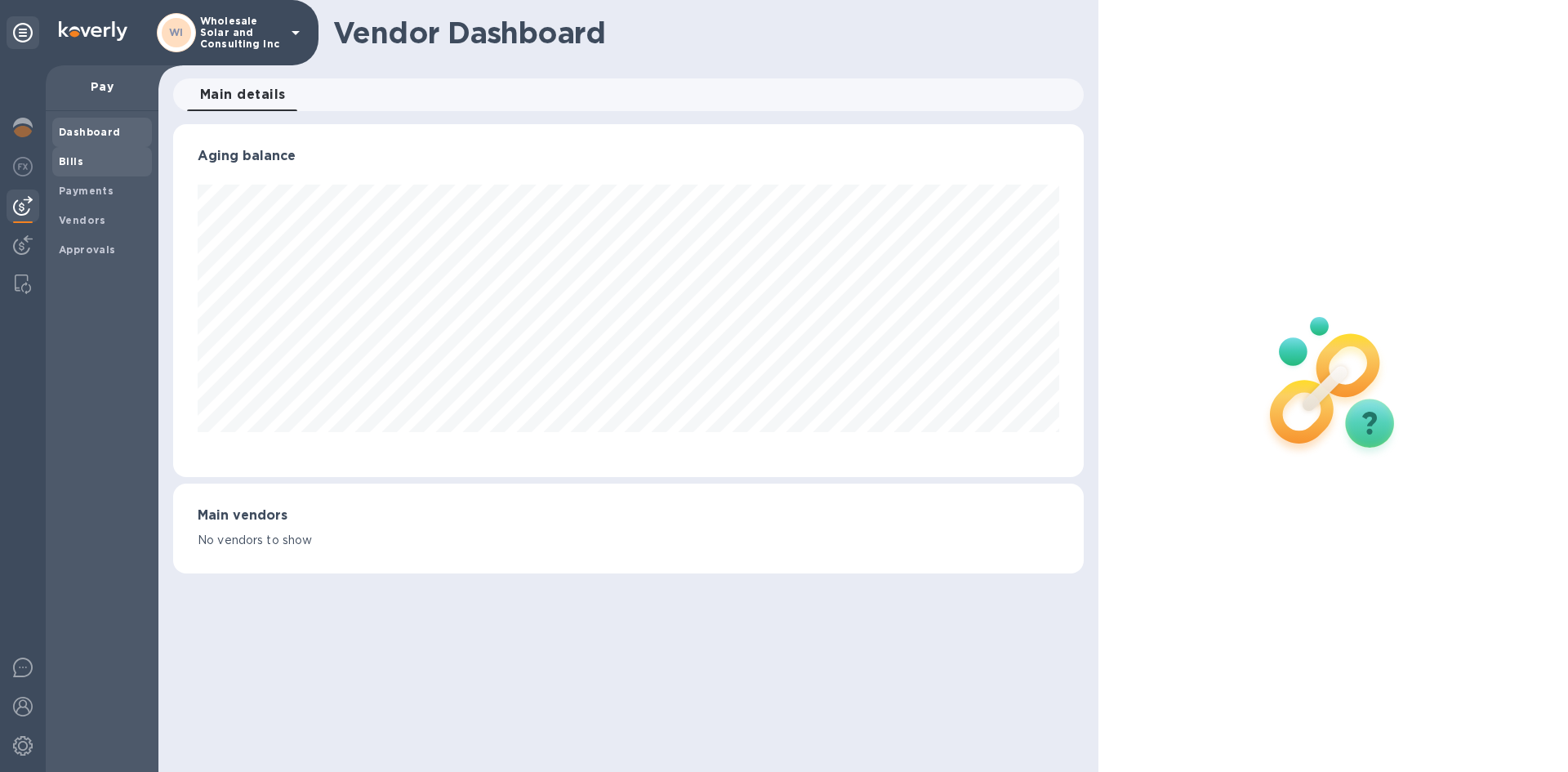
scroll to position [353, 910]
click at [0, 134] on div at bounding box center [22, 418] width 45 height 706
click at [16, 127] on img at bounding box center [23, 128] width 20 height 20
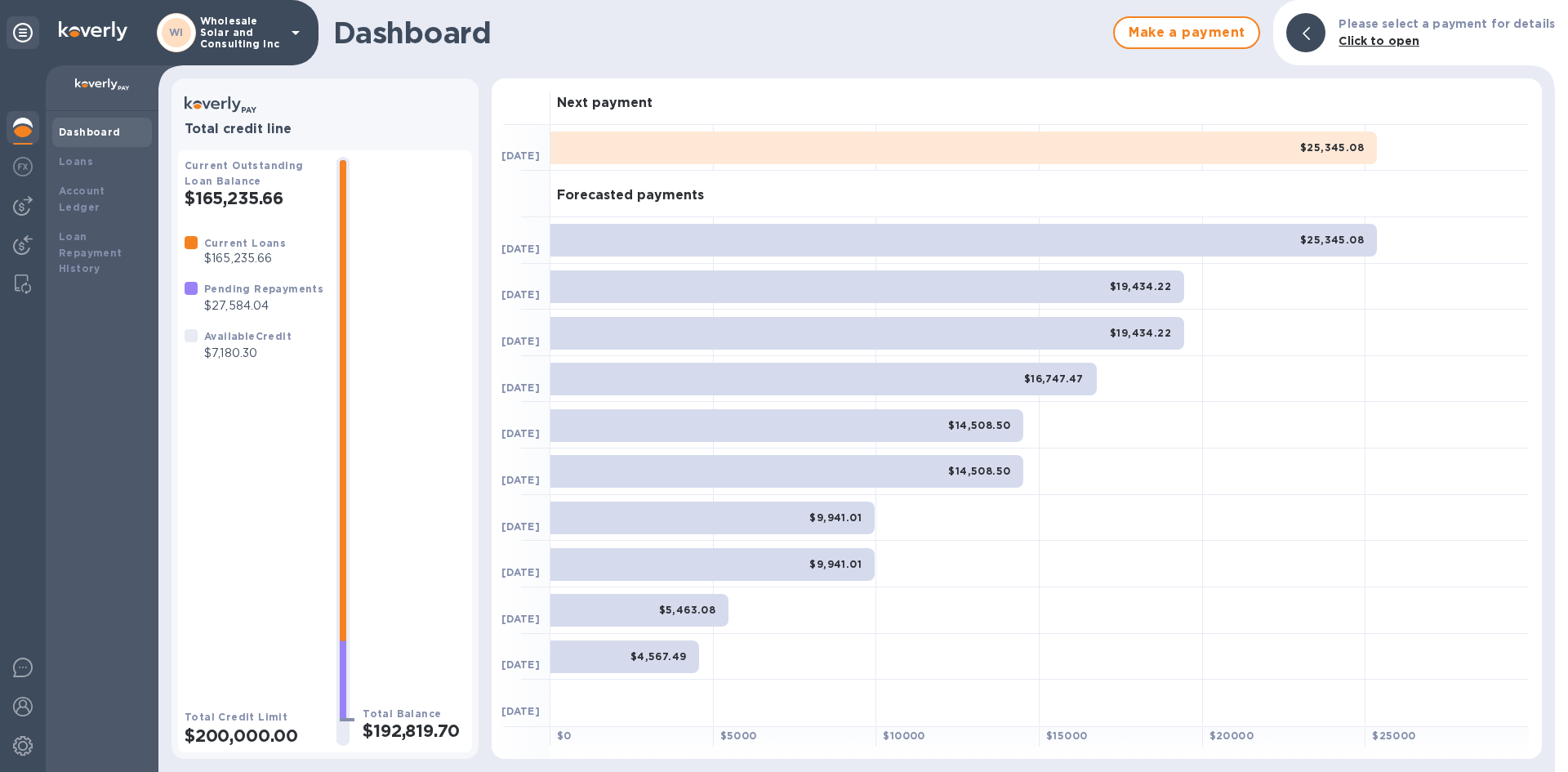
click at [82, 130] on b "Dashboard" at bounding box center [89, 131] width 62 height 12
click at [26, 680] on div at bounding box center [23, 670] width 33 height 39
